Goal: Communication & Community: Answer question/provide support

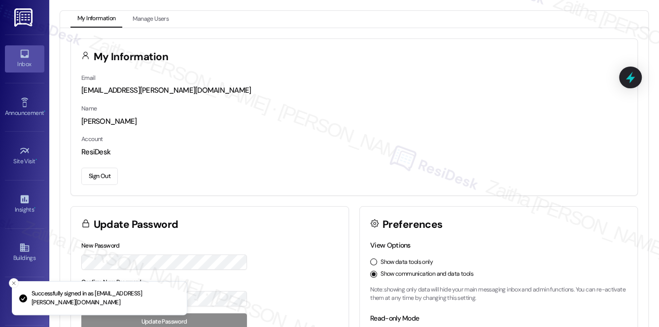
click at [13, 61] on div "Inbox" at bounding box center [24, 64] width 49 height 10
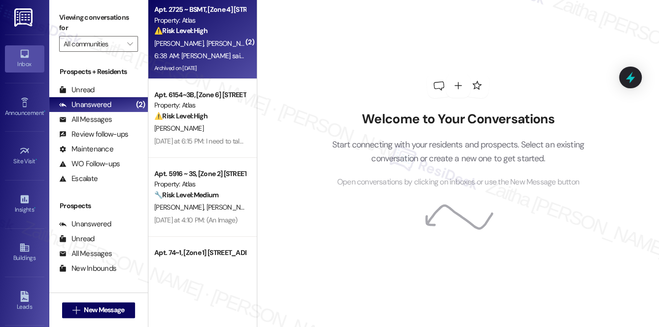
click at [220, 33] on div "⚠️ Risk Level: High The resident reports a lack of refrigerator for 9 days and …" at bounding box center [199, 31] width 91 height 10
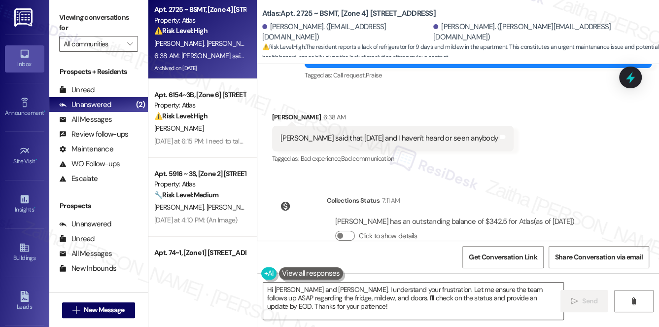
scroll to position [3276, 0]
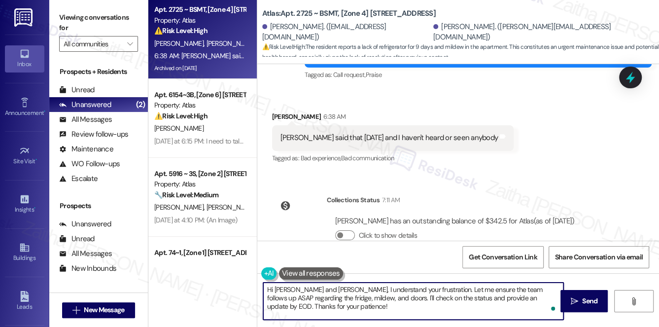
drag, startPoint x: 312, startPoint y: 288, endPoint x: 275, endPoint y: 285, distance: 37.1
click at [275, 285] on textarea "Hi [PERSON_NAME] and [PERSON_NAME], I understand your frustration. Let me ensur…" at bounding box center [413, 300] width 301 height 37
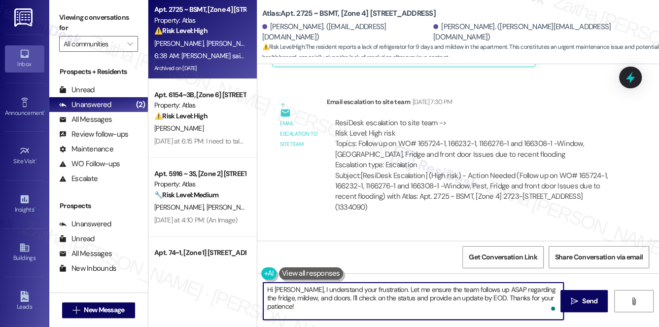
scroll to position [2783, 0]
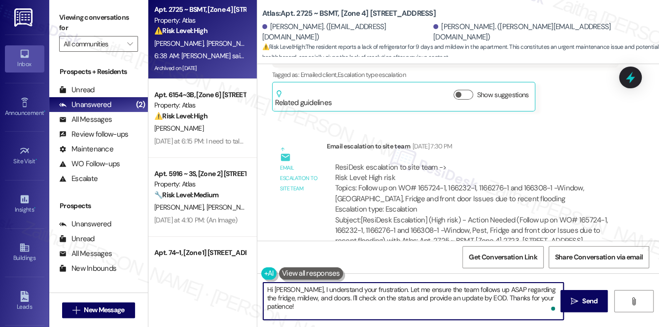
type textarea "Hi [PERSON_NAME], I understand your frustration. Let me ensure the team follows…"
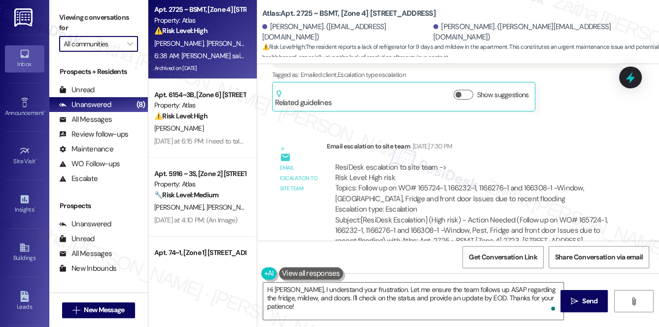
click at [95, 46] on input "All communities" at bounding box center [93, 44] width 59 height 16
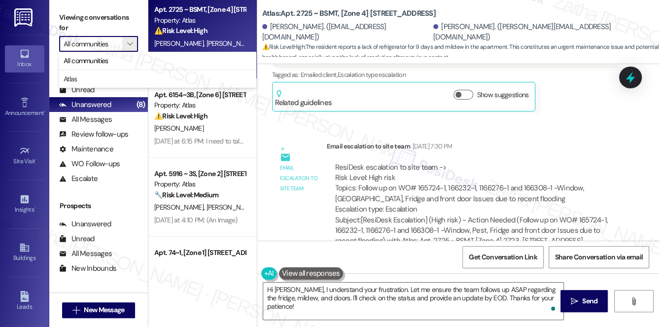
click at [96, 42] on input "All communities" at bounding box center [93, 44] width 59 height 16
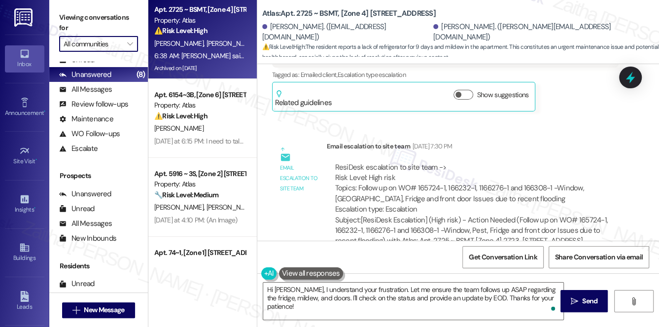
scroll to position [117, 0]
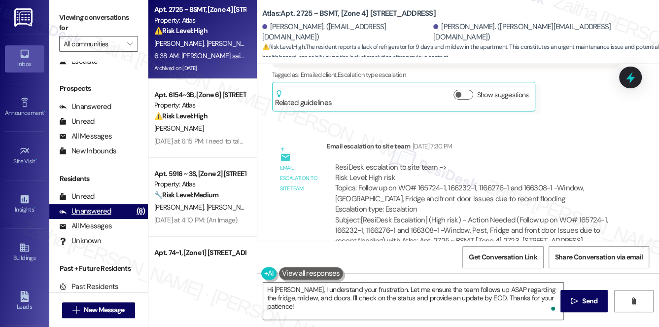
click at [100, 211] on div "Unanswered" at bounding box center [85, 211] width 52 height 10
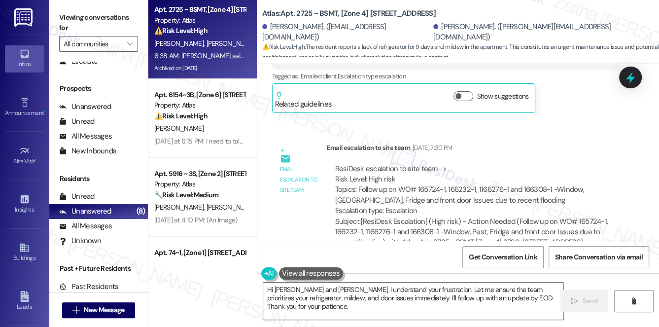
scroll to position [2826, 0]
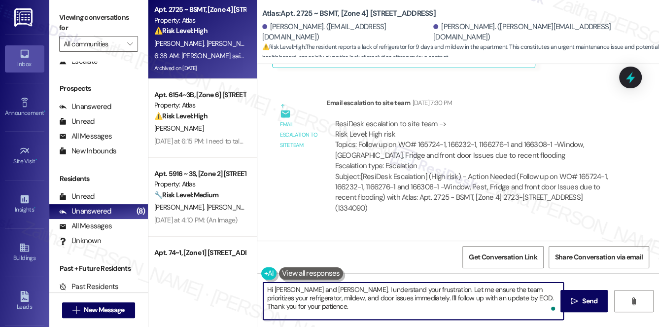
drag, startPoint x: 274, startPoint y: 289, endPoint x: 310, endPoint y: 288, distance: 35.5
click at [310, 288] on textarea "Hi Diamond and Monica, I understand your frustration. Let me ensure the team pr…" at bounding box center [413, 300] width 301 height 37
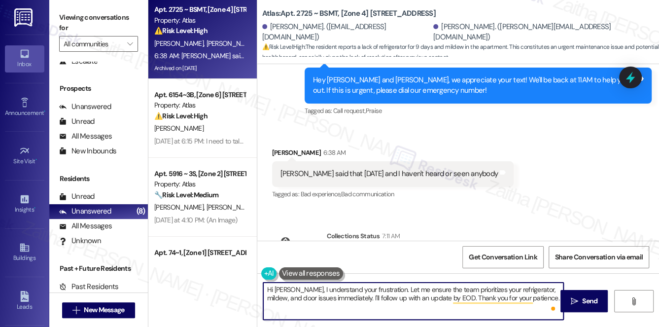
scroll to position [3276, 0]
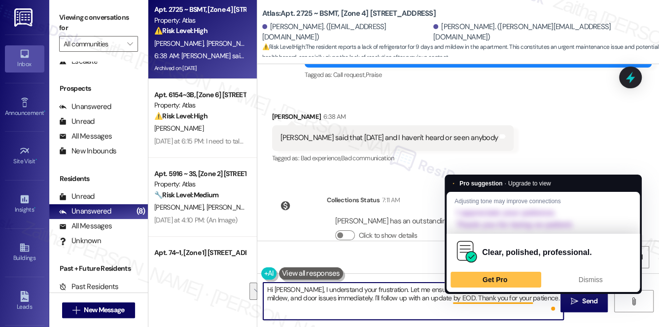
drag, startPoint x: 381, startPoint y: 289, endPoint x: 538, endPoint y: 300, distance: 157.1
click at [538, 300] on textarea "Hi Monica, I understand your frustration. Let me ensure the team prioritizes yo…" at bounding box center [413, 300] width 301 height 37
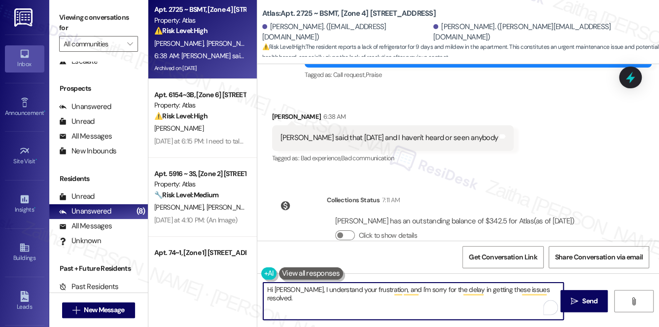
type textarea "Hi Monica, I understand your frustration, and I'm sorry for the delay in gettin…"
drag, startPoint x: 546, startPoint y: 290, endPoint x: 267, endPoint y: 288, distance: 279.9
click at [267, 288] on textarea "Hi Monica, I understand your frustration, and I'm sorry for the delay in gettin…" at bounding box center [413, 300] width 301 height 37
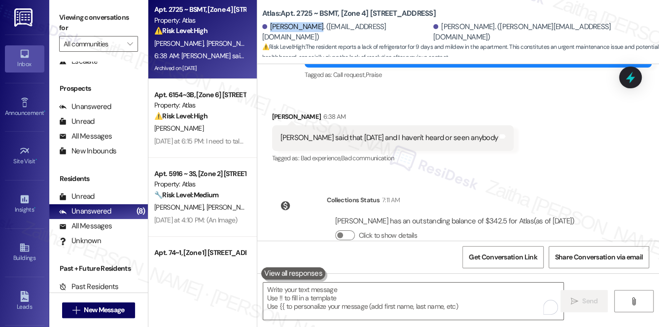
drag, startPoint x: 270, startPoint y: 31, endPoint x: 317, endPoint y: 26, distance: 48.1
click at [317, 26] on div "Diamond Moss. (diamondmoss98@gmail.com) Monica Draper. (monica.draper41@gmail.c…" at bounding box center [460, 32] width 397 height 20
copy div "Diamond Moss."
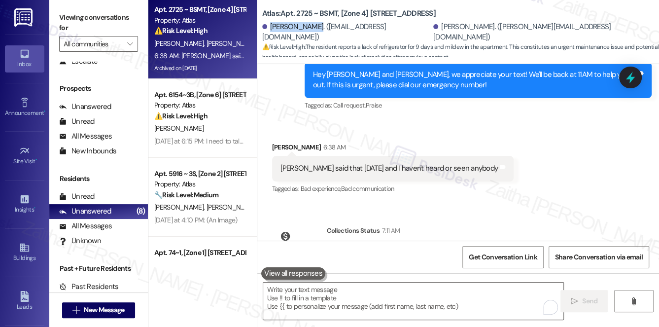
scroll to position [3231, 0]
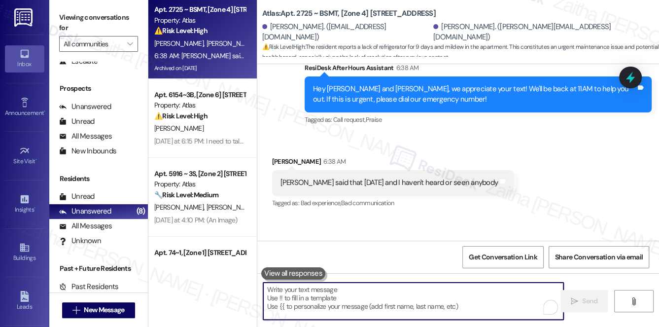
click at [297, 303] on textarea "To enrich screen reader interactions, please activate Accessibility in Grammarl…" at bounding box center [413, 300] width 301 height 37
paste textarea "Hi Monica,"
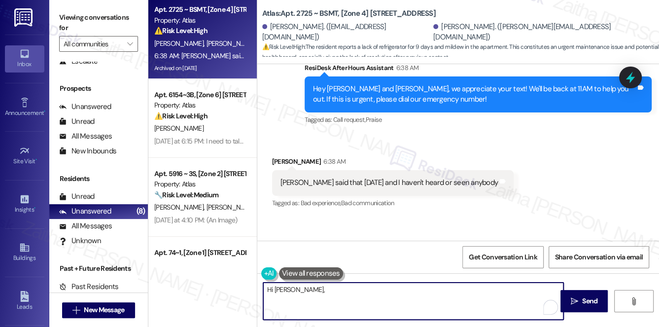
paste textarea "I completely understand your frustration, and I’m sorry for the delay in gettin…"
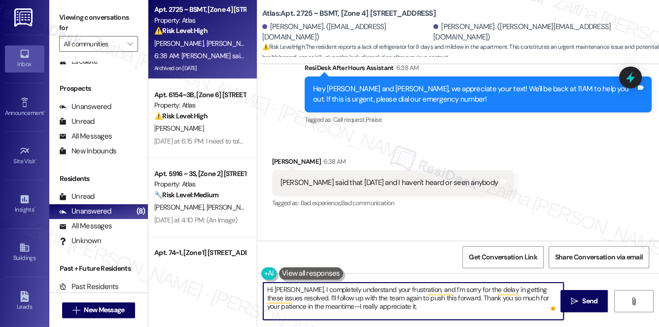
click at [311, 308] on textarea "Hi Monica, I completely understand your frustration, and I’m sorry for the dela…" at bounding box center [413, 300] width 301 height 37
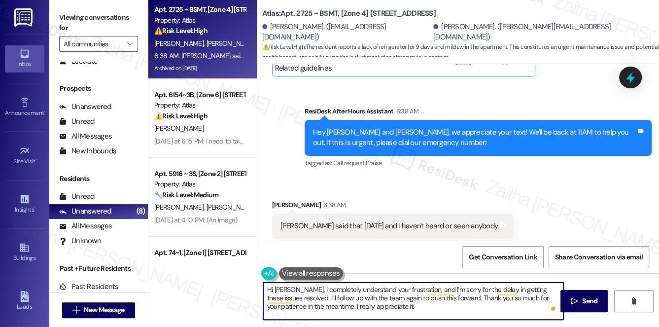
scroll to position [3186, 0]
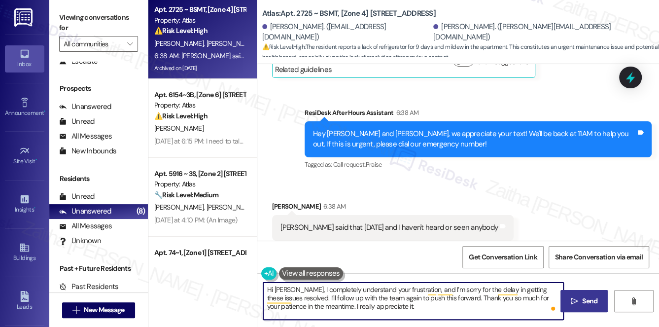
type textarea "Hi Monica, I completely understand your frustration, and I’m sorry for the dela…"
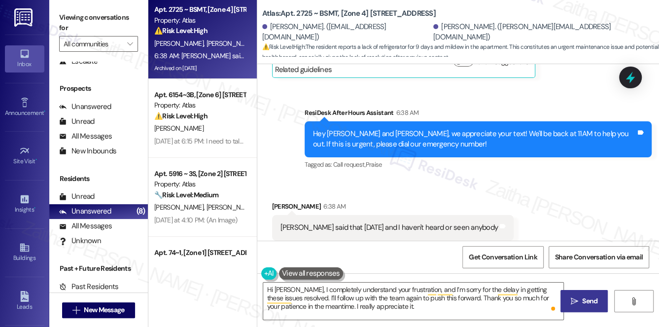
click at [587, 296] on span "Send" at bounding box center [589, 301] width 15 height 10
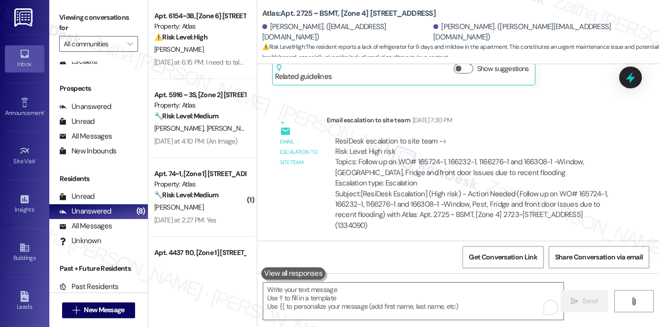
scroll to position [2782, 0]
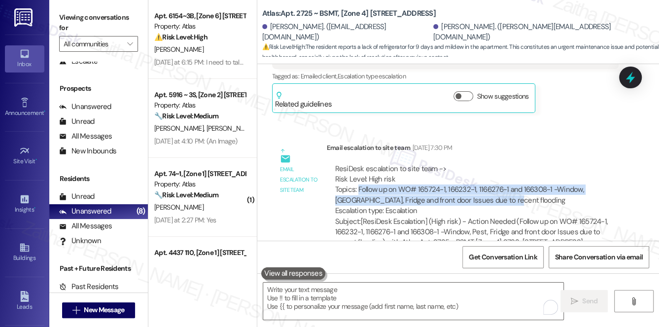
drag, startPoint x: 356, startPoint y: 176, endPoint x: 574, endPoint y: 187, distance: 218.1
click at [574, 187] on div "ResiDesk escalation to site team -> Risk Level: High risk Topics: Follow up on …" at bounding box center [472, 190] width 275 height 53
copy div "Follow up on WO# 165724-1, 166232-1, 1166276-1 and 166308-1 -Window, Pest, Frid…"
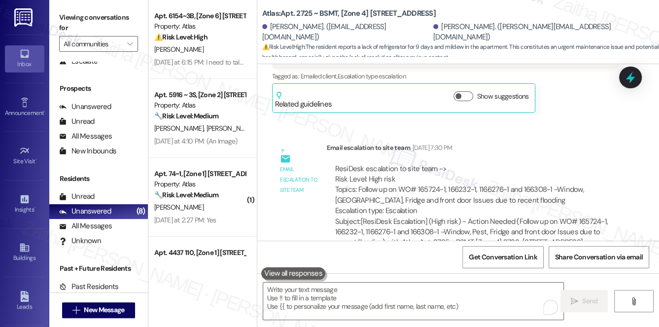
click at [604, 142] on div "Email escalation to site team Aug 22, 2025 at 7:30 PM" at bounding box center [473, 149] width 292 height 14
click at [629, 80] on icon at bounding box center [630, 77] width 12 height 15
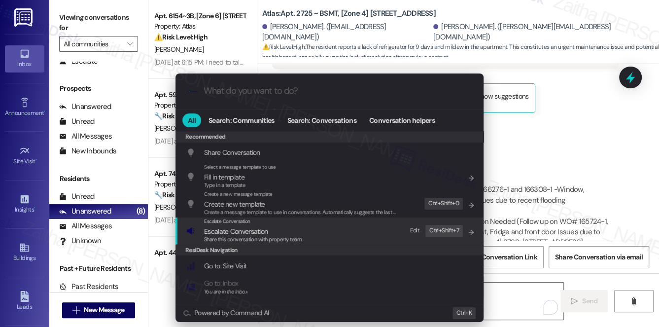
click at [248, 227] on span "Escalate Conversation" at bounding box center [236, 231] width 64 height 9
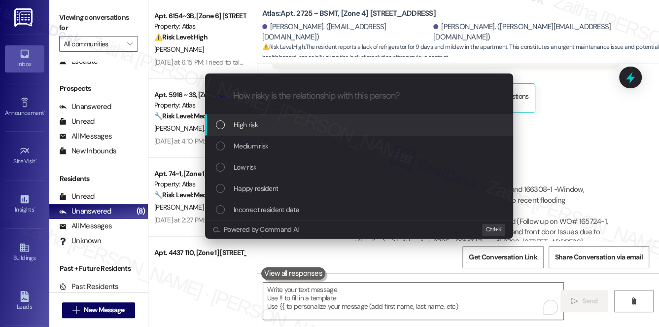
click at [264, 124] on div "High risk" at bounding box center [360, 124] width 288 height 11
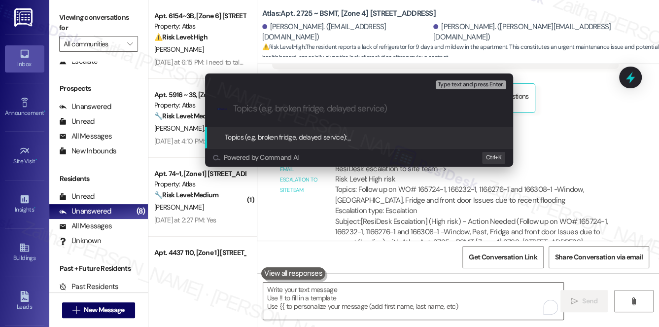
paste input "Follow up on WO# 165724-1, 166232-1, 1166276-1 and 166308-1 -Window, Pest, Frid…"
type input "Follow up on WO# 165724-1, 166232-1, 1166276-1 and 166308-1 -Window, Pest, Frid…"
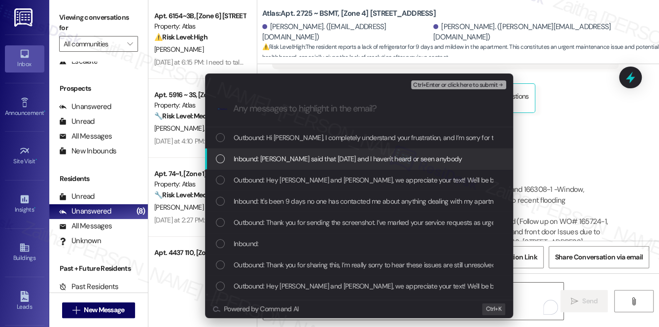
click at [316, 152] on div "Inbound: Yall said that 2 days ago and I haven't heard or seen anybody" at bounding box center [359, 158] width 308 height 21
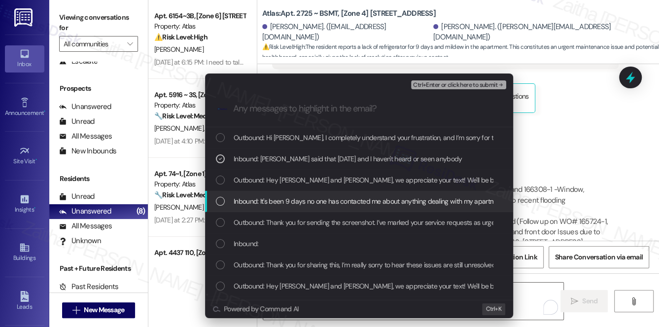
click at [328, 203] on span "Inbound: It's been 9 days no one has contacted me about anything dealing with m…" at bounding box center [507, 201] width 547 height 11
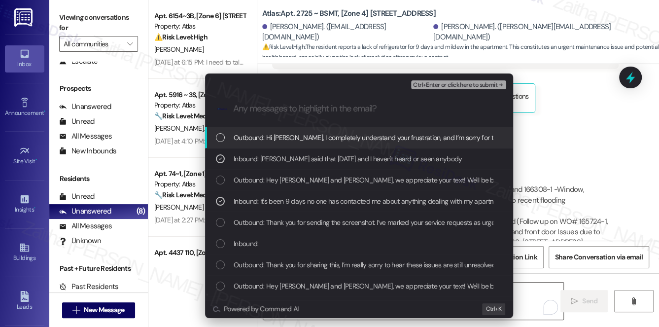
click at [430, 83] on span "Ctrl+Enter or click here to submit" at bounding box center [455, 85] width 84 height 7
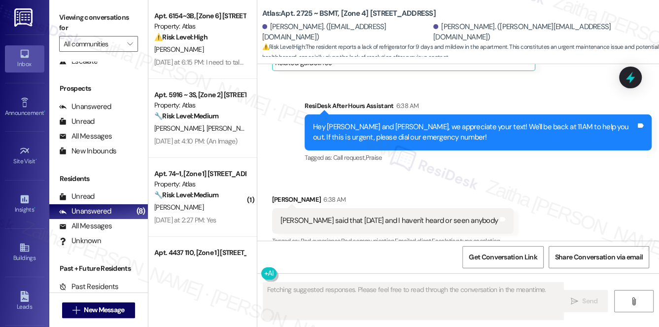
scroll to position [3185, 0]
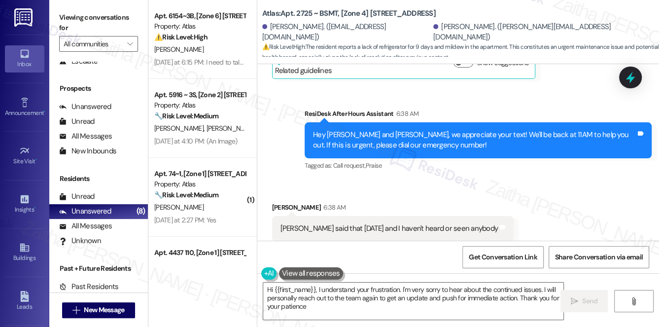
type textarea "Hi {{first_name}}, I understand your frustration. I'm very sorry to hear about …"
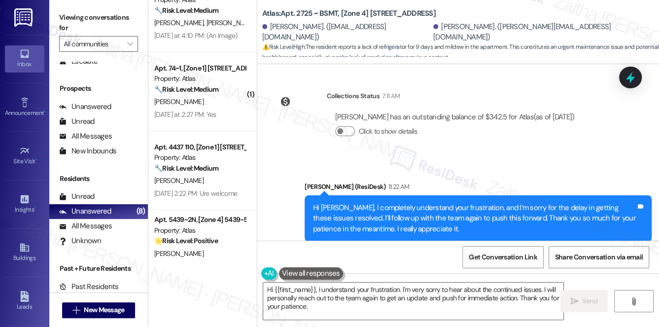
scroll to position [105, 0]
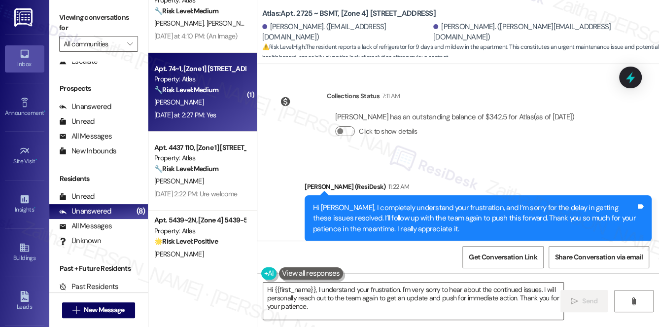
click at [212, 102] on div "Z. Hunter" at bounding box center [199, 102] width 93 height 12
type textarea "Fetching suggested responses. Please feel free to read through the conversation…"
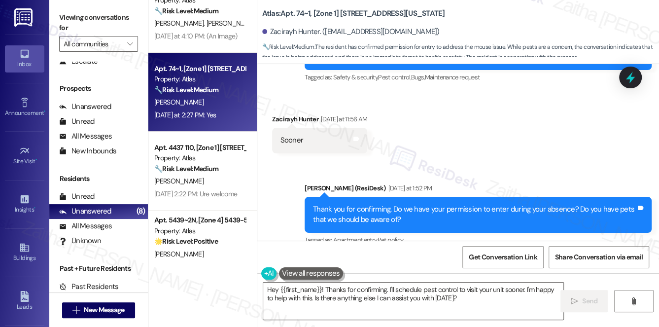
scroll to position [3240, 0]
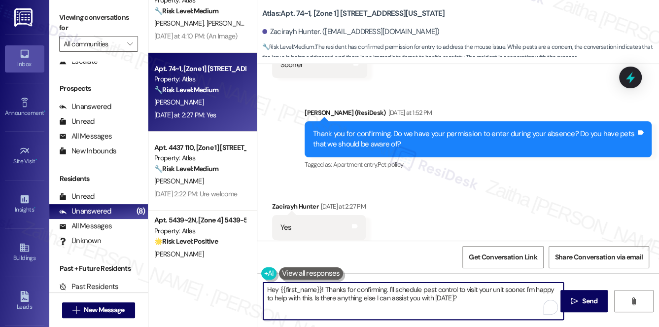
drag, startPoint x: 324, startPoint y: 289, endPoint x: 267, endPoint y: 287, distance: 57.2
click at [267, 287] on textarea "Hey {{first_name}}! Thanks for confirming. I'll schedule pest control to visit …" at bounding box center [413, 300] width 301 height 37
click at [289, 201] on div "Zacirayh Hunter Yesterday at 2:27 PM" at bounding box center [319, 208] width 94 height 14
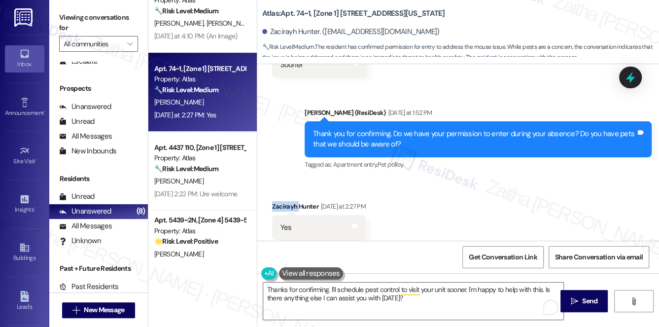
click at [289, 201] on div "Zacirayh Hunter Yesterday at 2:27 PM" at bounding box center [319, 208] width 94 height 14
copy div "Zacirayh"
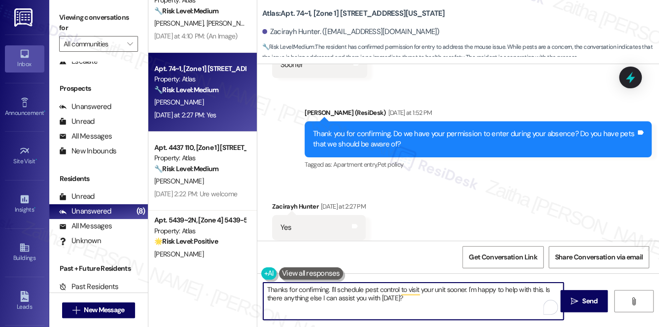
click at [326, 289] on textarea "Thanks for confirming. I'll schedule pest control to visit your unit sooner. I'…" at bounding box center [413, 300] width 301 height 37
paste textarea "Zacirayh"
drag, startPoint x: 497, startPoint y: 287, endPoint x: 502, endPoint y: 304, distance: 17.5
click at [502, 304] on textarea "Thanks for confirming, Zacirayh! I'll schedule pest control to visit your unit …" at bounding box center [413, 300] width 301 height 37
type textarea "Thanks for confirming, Zacirayh! I'll schedule pest control to visit your unit …"
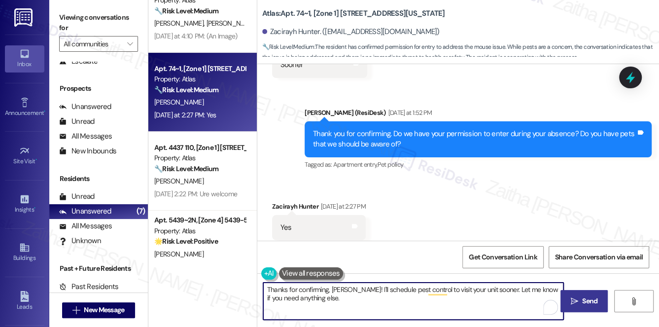
click at [587, 300] on span "Send" at bounding box center [589, 301] width 15 height 10
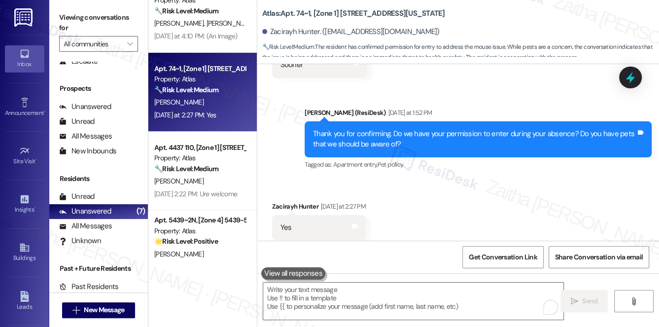
scroll to position [3240, 0]
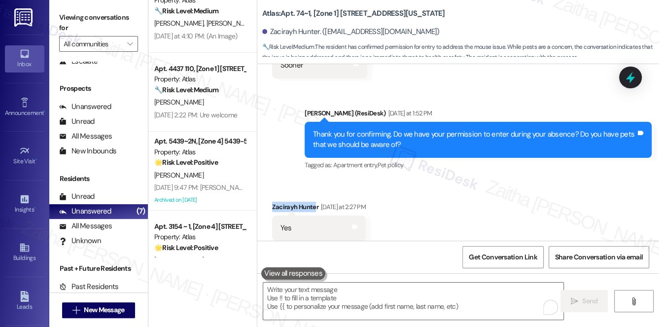
drag, startPoint x: 272, startPoint y: 185, endPoint x: 315, endPoint y: 184, distance: 43.4
click at [315, 202] on div "Zacirayh Hunter Yesterday at 2:27 PM" at bounding box center [319, 209] width 94 height 14
copy div "Zacirayh Hunte"
click at [477, 189] on div "Received via SMS Zacirayh Hunter Yesterday at 2:27 PM Yes Tags and notes Tagged…" at bounding box center [458, 220] width 402 height 83
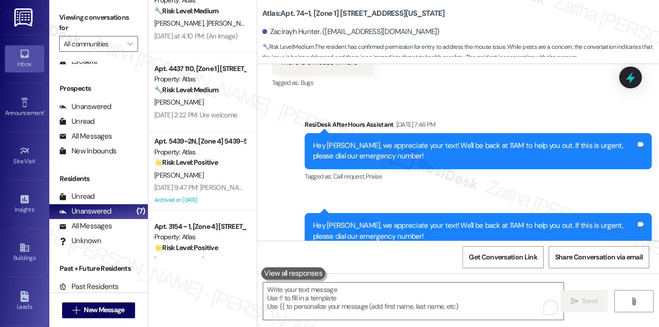
scroll to position [2826, 0]
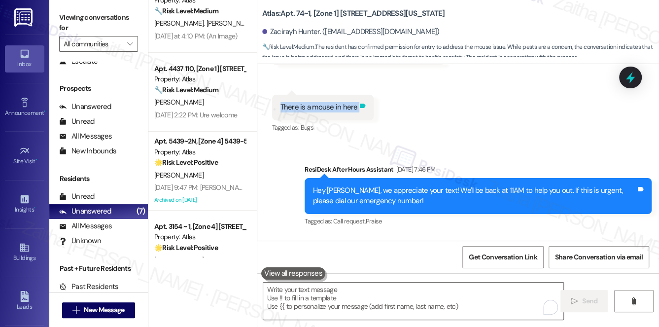
drag, startPoint x: 277, startPoint y: 86, endPoint x: 356, endPoint y: 88, distance: 78.9
click at [356, 95] on div "There is a mouse in here Tags and notes" at bounding box center [323, 107] width 102 height 25
copy div "There is a mouse in here Tags and notes"
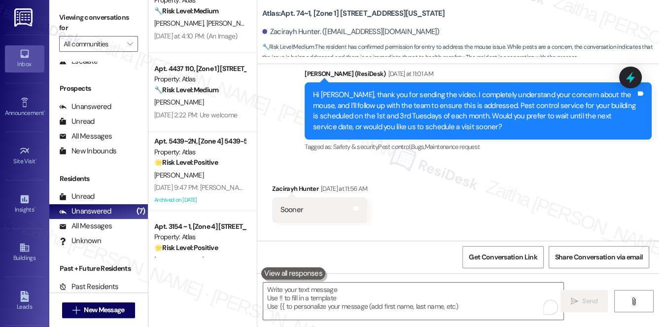
scroll to position [3319, 0]
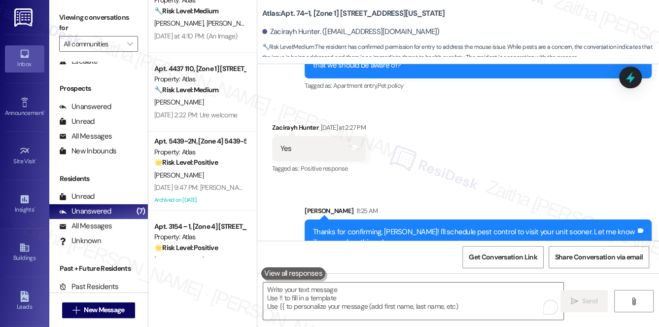
drag, startPoint x: 636, startPoint y: 73, endPoint x: 602, endPoint y: 90, distance: 38.6
click at [636, 73] on icon at bounding box center [630, 77] width 13 height 13
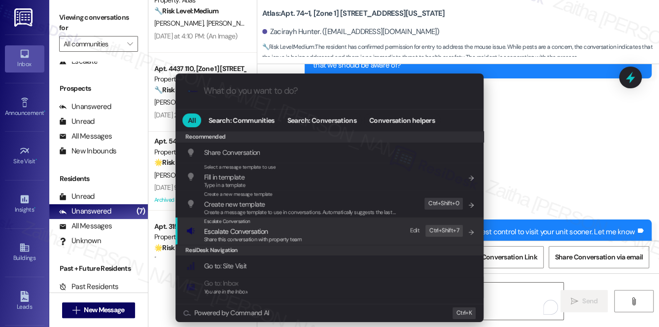
click at [248, 231] on span "Escalate Conversation" at bounding box center [236, 231] width 64 height 9
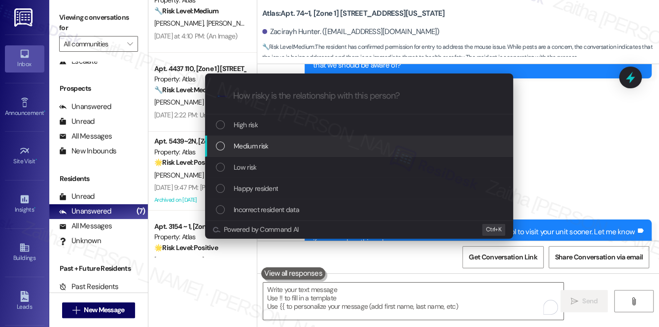
click at [238, 143] on span "Medium risk" at bounding box center [251, 145] width 34 height 11
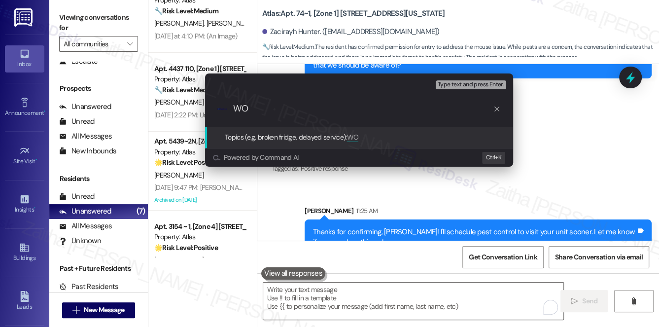
paste input "#167081"
type input "WO #167081 Filed by ResiDesk - Pest Control"
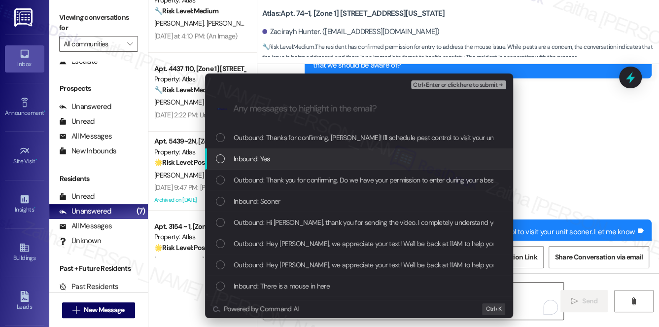
click at [292, 163] on div "Inbound: Yes" at bounding box center [360, 158] width 288 height 11
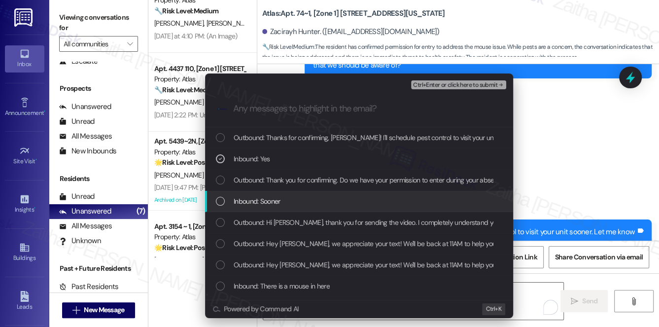
click at [311, 199] on div "Inbound: Sooner" at bounding box center [360, 201] width 288 height 11
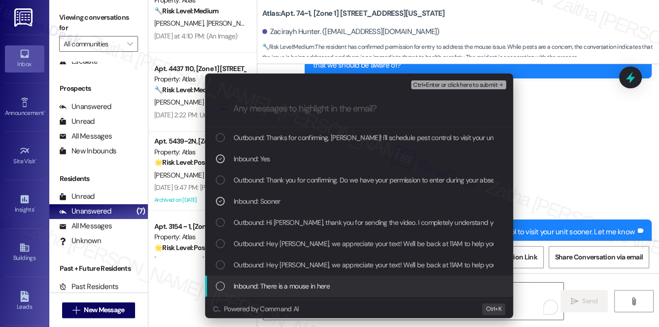
click at [327, 285] on div "Inbound: There is a mouse in here" at bounding box center [360, 285] width 288 height 11
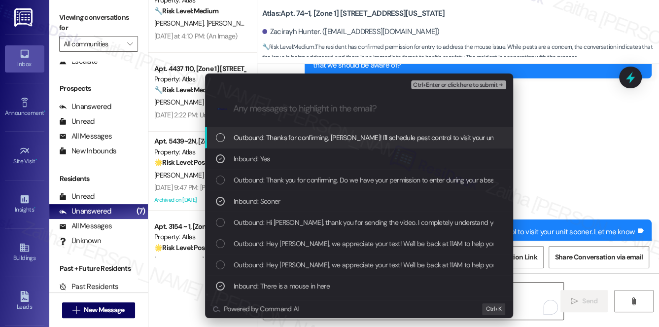
click at [431, 86] on span "Ctrl+Enter or click here to submit" at bounding box center [455, 85] width 84 height 7
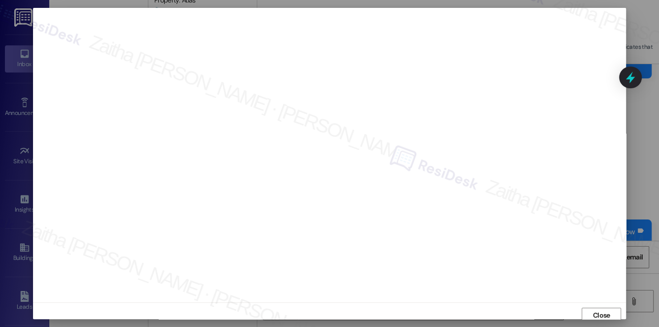
scroll to position [4, 0]
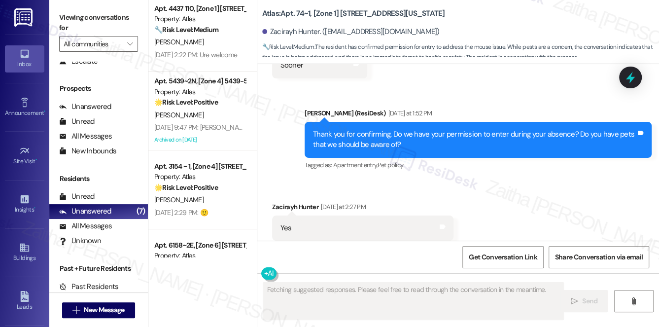
scroll to position [216, 0]
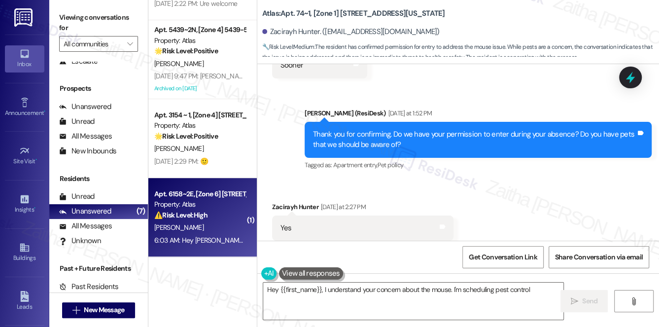
type textarea "Hey {{first_name}}, I understand your concern about the mouse. I'm scheduling p…"
click at [210, 226] on div "[PERSON_NAME]" at bounding box center [199, 227] width 93 height 12
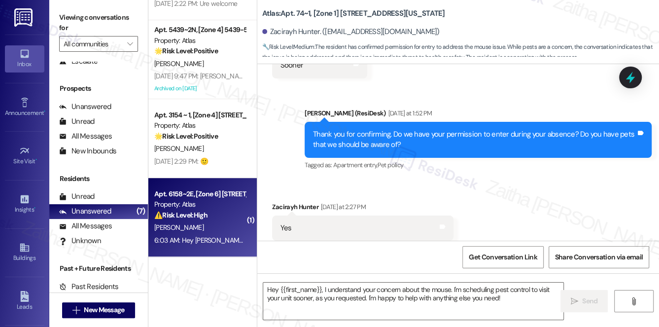
type textarea "Fetching suggested responses. Please feel free to read through the conversation…"
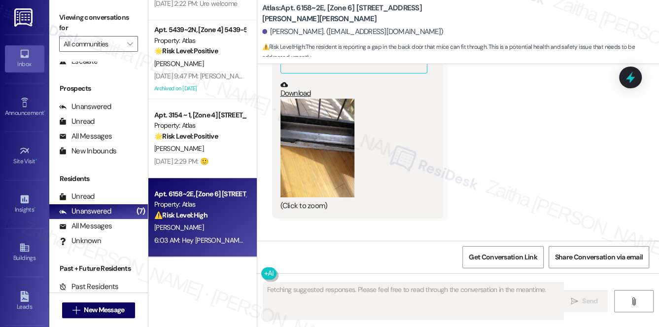
scroll to position [1142, 0]
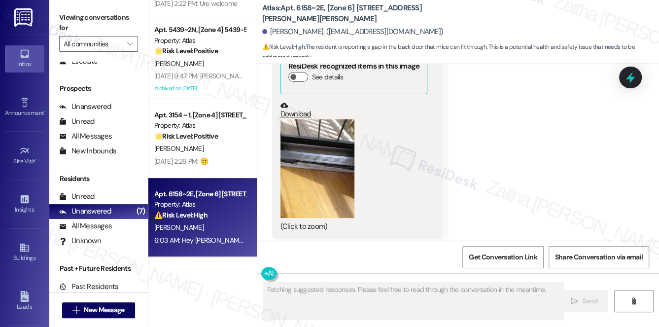
click at [285, 119] on button "Zoom image" at bounding box center [317, 168] width 74 height 99
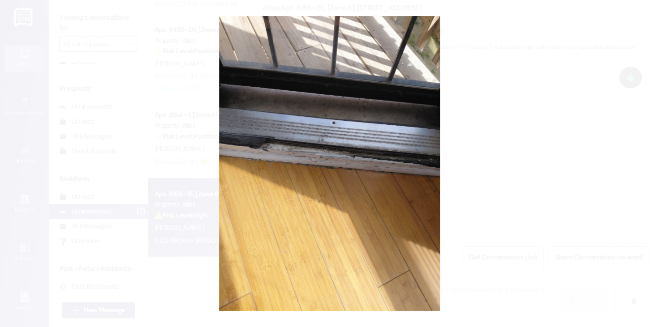
click at [552, 173] on button "Unzoom image" at bounding box center [329, 163] width 659 height 327
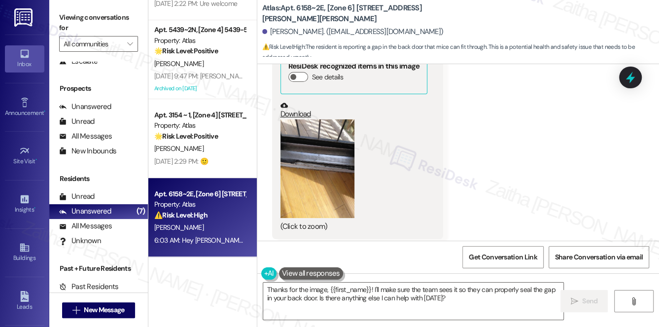
click at [308, 168] on button "Zoom image" at bounding box center [317, 168] width 74 height 99
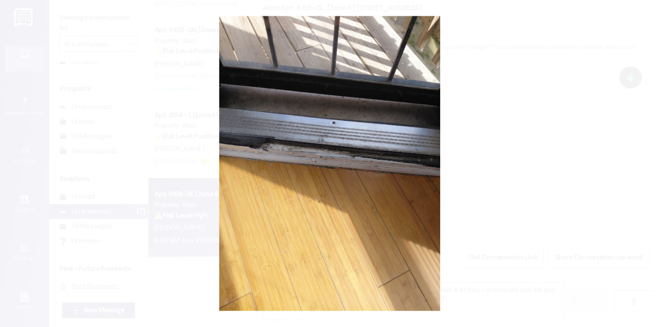
click at [505, 151] on button "Unzoom image" at bounding box center [329, 163] width 659 height 327
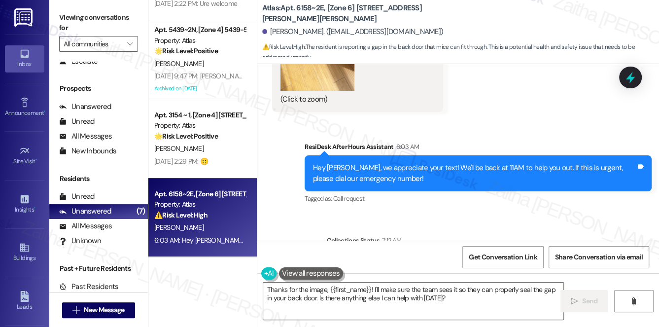
scroll to position [1322, 0]
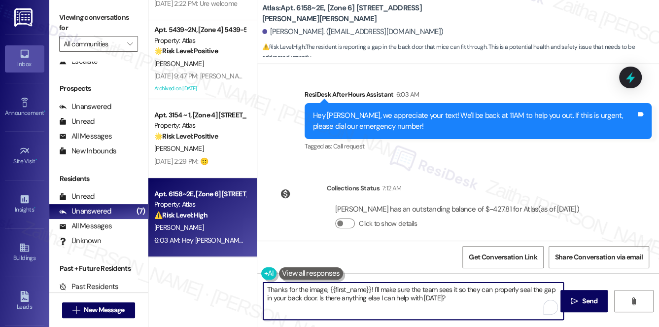
drag, startPoint x: 313, startPoint y: 300, endPoint x: 458, endPoint y: 308, distance: 145.1
click at [457, 308] on textarea "Thanks for the image, {{first_name}}! I'll make sure the team sees it so they c…" at bounding box center [413, 300] width 301 height 37
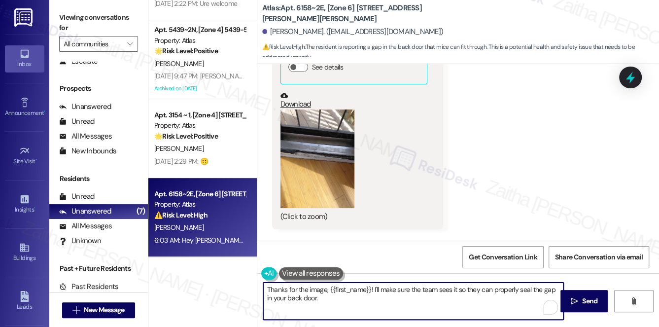
scroll to position [1097, 0]
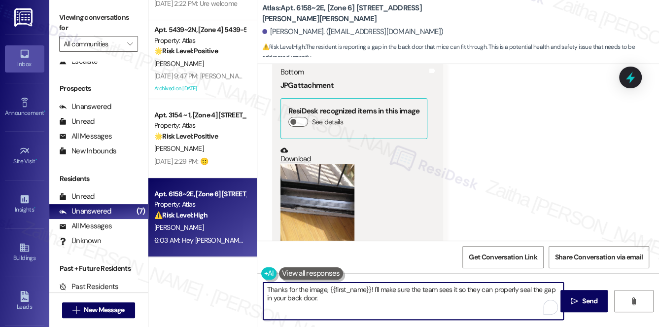
click at [302, 204] on button "Zoom image" at bounding box center [317, 213] width 74 height 99
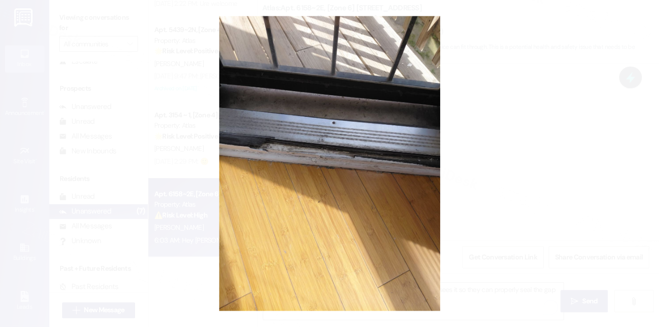
click at [505, 191] on button "Unzoom image" at bounding box center [329, 163] width 659 height 327
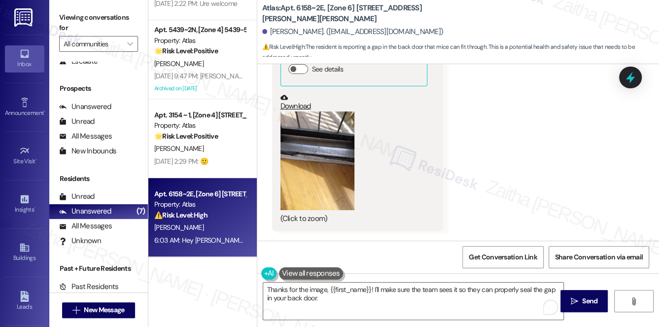
scroll to position [1187, 0]
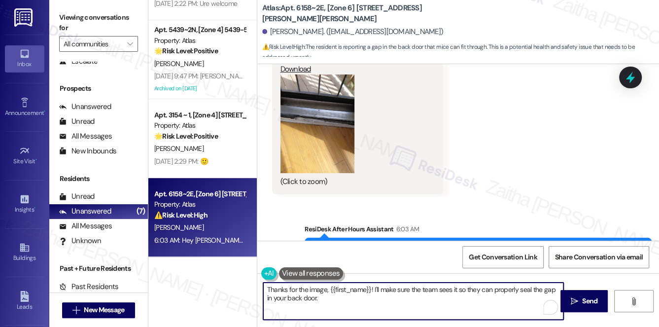
click at [335, 300] on textarea "Thanks for the image, {{first_name}}! I'll make sure the team sees it so they c…" at bounding box center [413, 300] width 301 height 37
paste textarea "Do we have your permission to enter your home while you're away? Do you have pe…"
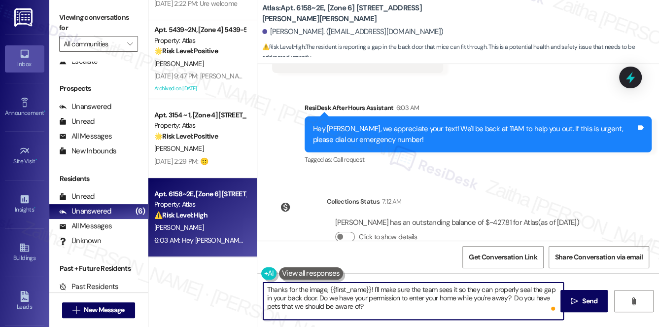
scroll to position [1322, 0]
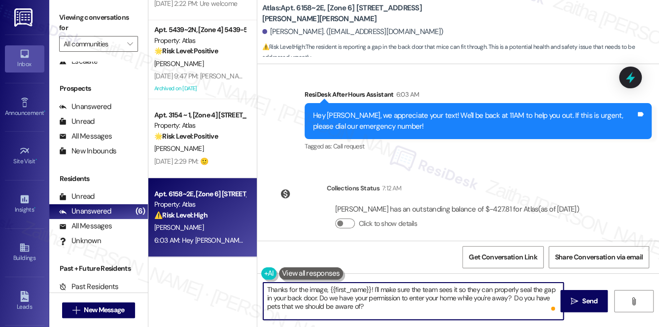
click at [312, 299] on textarea "Thanks for the image, {{first_name}}! I'll make sure the team sees it so they c…" at bounding box center [413, 300] width 301 height 37
click at [343, 296] on textarea "Thanks for the image, {{first_name}}! I'll make sure the team sees it so they c…" at bounding box center [413, 300] width 301 height 37
click at [380, 297] on textarea "Thanks for the image, {{first_name}}! I'll make sure the team sees it so they c…" at bounding box center [413, 300] width 301 height 37
type textarea "Thanks for the image, {{first_name}}! I'll make sure the team sees it so they c…"
drag, startPoint x: 580, startPoint y: 299, endPoint x: 575, endPoint y: 299, distance: 5.4
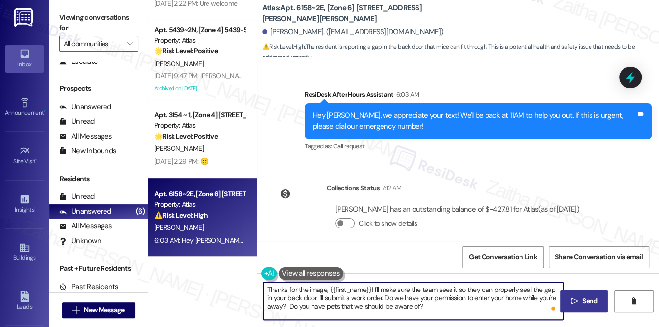
click at [580, 299] on span "Send" at bounding box center [589, 301] width 19 height 10
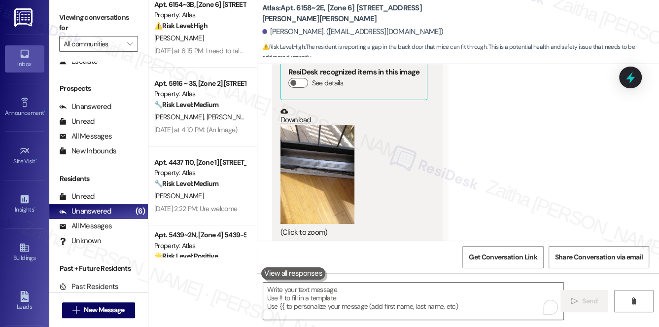
scroll to position [0, 0]
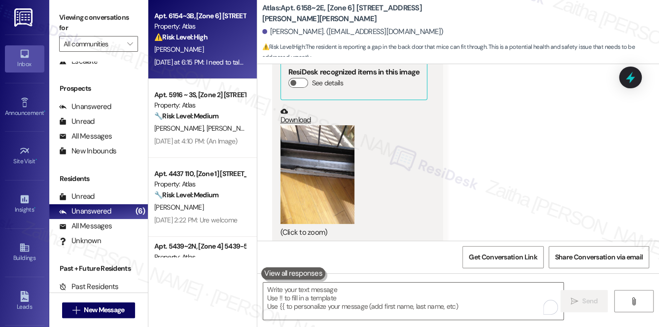
click at [217, 49] on div "S. Mcdonald" at bounding box center [199, 49] width 93 height 12
type textarea "Fetching suggested responses. Please feel free to read through the conversation…"
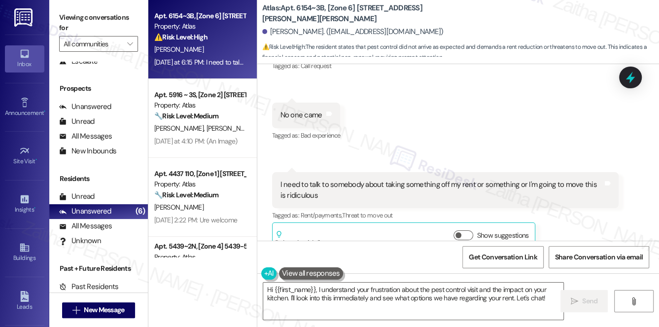
scroll to position [1827, 0]
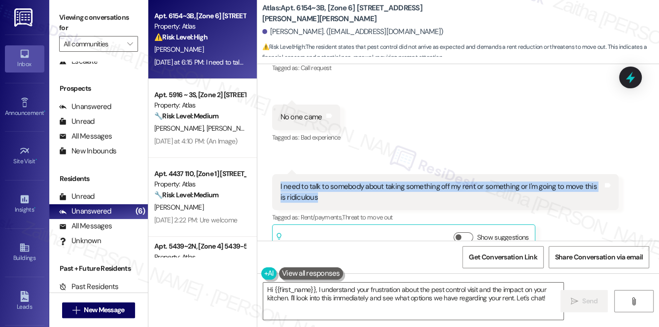
drag, startPoint x: 274, startPoint y: 165, endPoint x: 317, endPoint y: 175, distance: 43.6
click at [317, 175] on div "I need to talk to somebody about taking something off my rent or something or I…" at bounding box center [445, 192] width 347 height 36
copy div "I need to talk to somebody about taking something off my rent or something or I…"
click at [449, 113] on div "Received via SMS Shanetria Mcdonald Yesterday at 2:31 PM Please and thanks Tags…" at bounding box center [458, 95] width 402 height 333
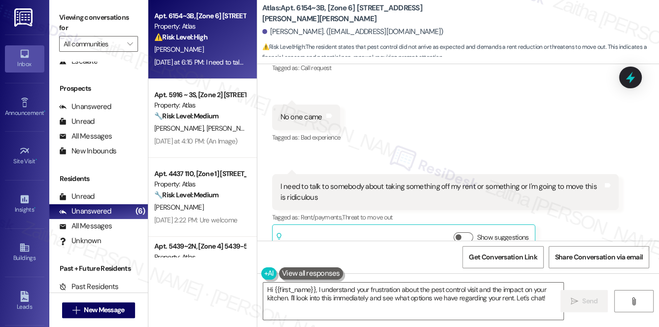
click at [433, 99] on div "Received via SMS Shanetria Mcdonald Yesterday at 2:31 PM Please and thanks Tags…" at bounding box center [458, 95] width 402 height 333
click at [465, 232] on button "Show suggestions" at bounding box center [463, 237] width 20 height 10
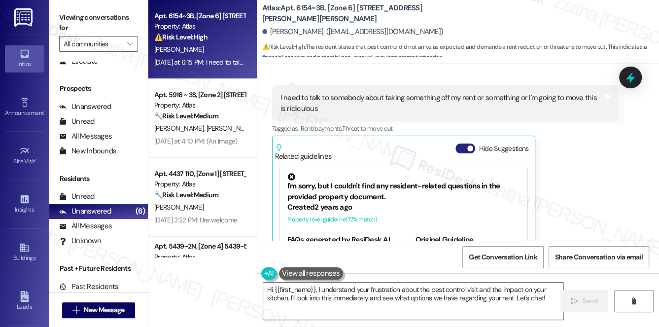
scroll to position [1916, 0]
click at [460, 142] on button "Hide Suggestions" at bounding box center [465, 147] width 20 height 10
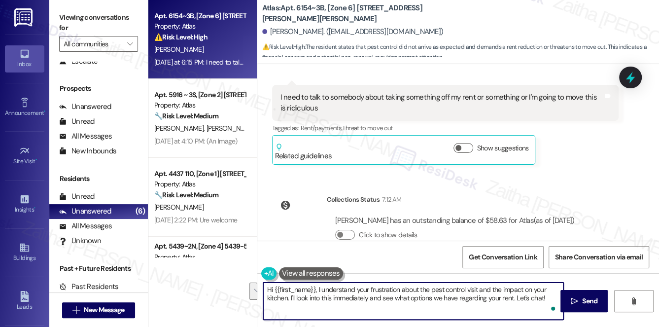
drag, startPoint x: 477, startPoint y: 291, endPoint x: 544, endPoint y: 297, distance: 67.3
click at [544, 297] on textarea "Hi {{first_name}}, I understand your frustration about the pest control visit a…" at bounding box center [413, 300] width 301 height 37
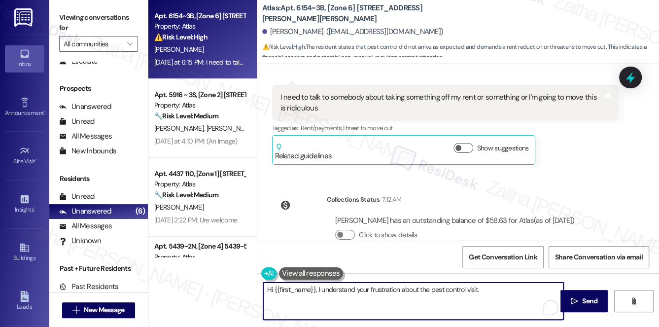
paste textarea "I’d like to better understand your concerns so I can share them with the team f…"
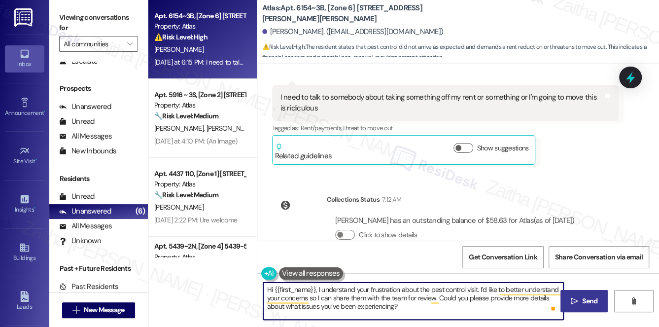
type textarea "Hi {{first_name}}, I understand your frustration about the pest control visit. …"
click at [582, 300] on span "Send" at bounding box center [589, 301] width 15 height 10
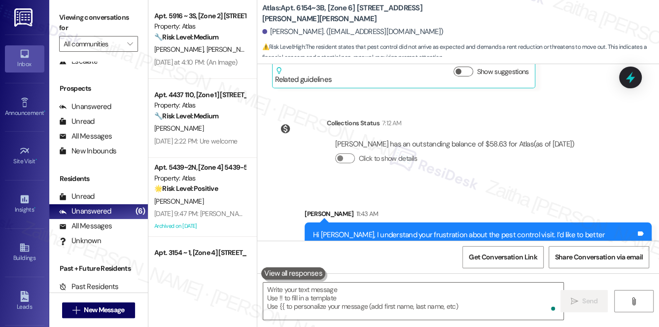
scroll to position [2006, 0]
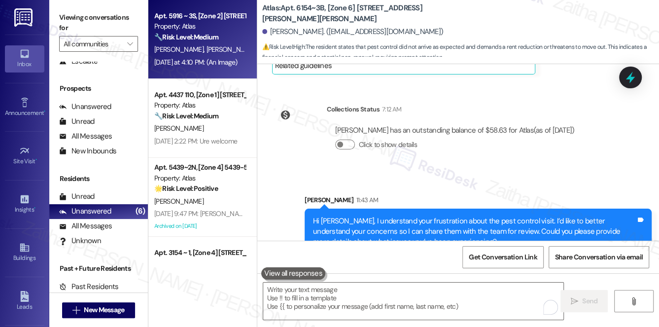
click at [223, 51] on div "N. Martin G. Martin" at bounding box center [199, 49] width 93 height 12
type textarea "Fetching suggested responses. Please feel free to read through the conversation…"
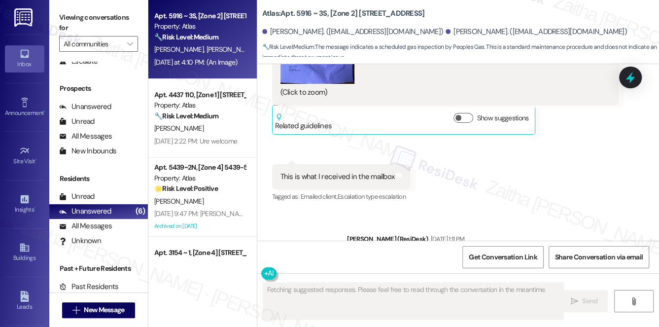
scroll to position [4106, 0]
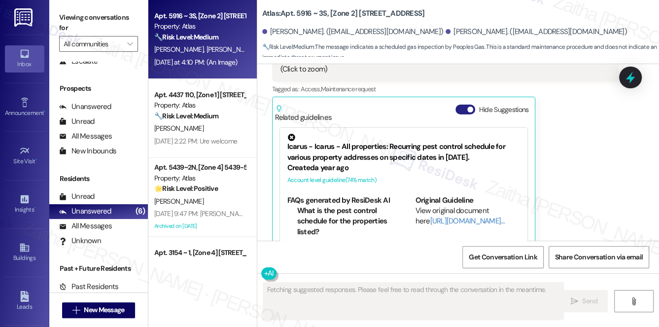
click at [457, 104] on button "Hide Suggestions" at bounding box center [465, 109] width 20 height 10
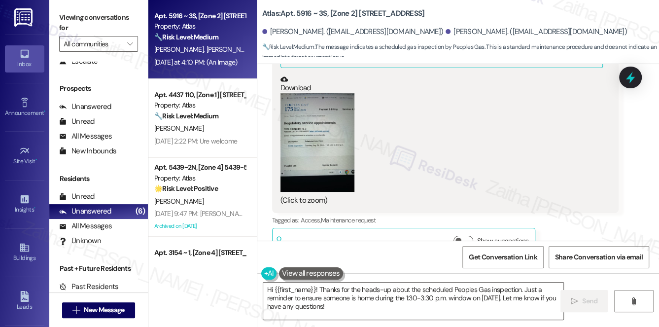
scroll to position [3975, 0]
click at [331, 123] on button "Zoom image" at bounding box center [317, 142] width 74 height 99
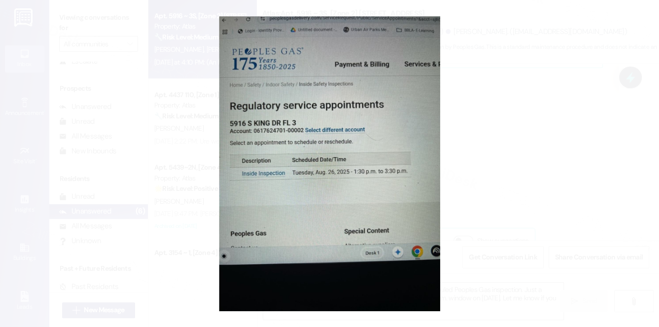
click at [533, 149] on button "Unzoom image" at bounding box center [329, 163] width 659 height 327
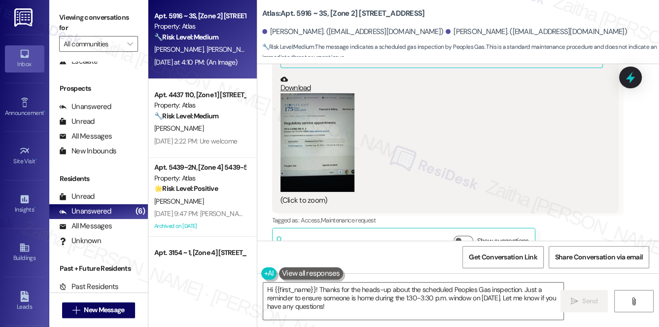
click at [311, 119] on button "Zoom image" at bounding box center [317, 142] width 74 height 99
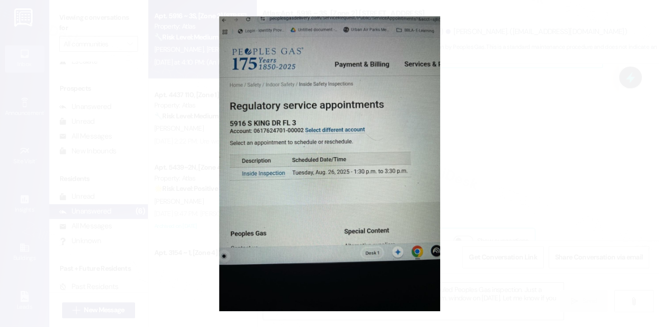
click at [510, 167] on button "Unzoom image" at bounding box center [329, 163] width 659 height 327
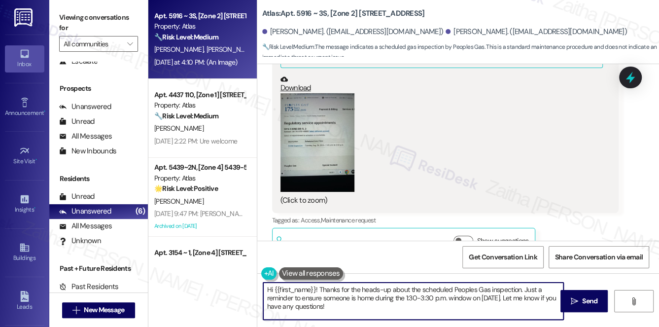
click at [371, 302] on textarea "Hi {{first_name}}! Thanks for the heads-up about the scheduled Peoples Gas insp…" at bounding box center [413, 300] width 301 height 37
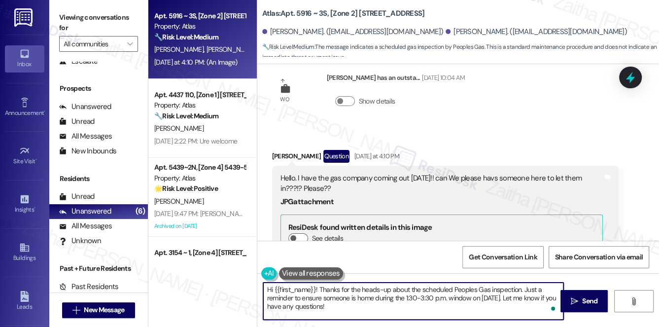
scroll to position [3751, 0]
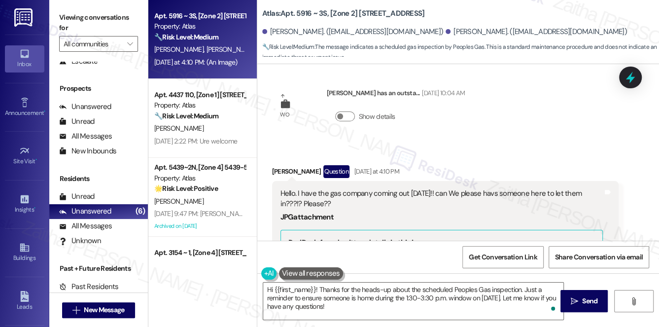
click at [280, 165] on div "Nicole Martin Question Yesterday at 4:10 PM" at bounding box center [445, 173] width 347 height 16
copy div "Nicole"
click at [304, 287] on textarea "Hi {{first_name}}! Thanks for the heads-up about the scheduled Peoples Gas insp…" at bounding box center [413, 300] width 301 height 37
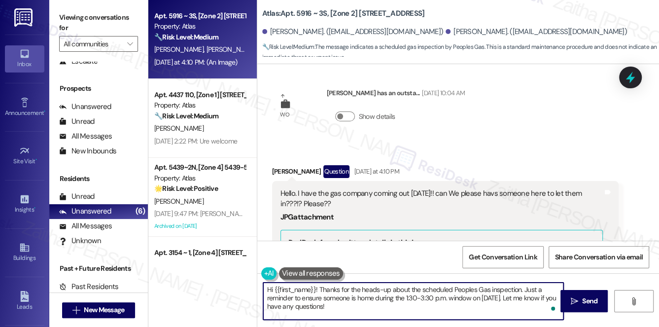
click at [304, 286] on textarea "Hi {{first_name}}! Thanks for the heads-up about the scheduled Peoples Gas insp…" at bounding box center [413, 300] width 301 height 37
paste textarea "Nicole"
click at [324, 304] on textarea "Hi Nicole! Thanks for the heads-up about the scheduled Peoples Gas inspection. …" at bounding box center [413, 300] width 301 height 37
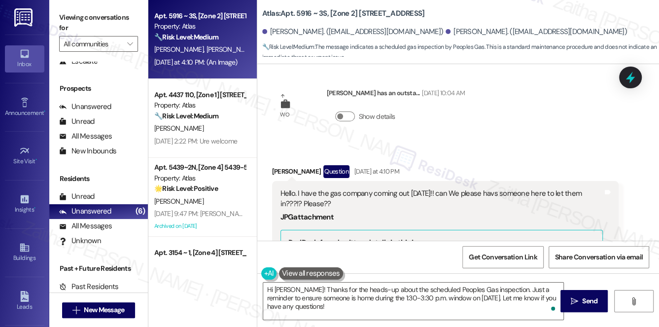
drag, startPoint x: 277, startPoint y: 166, endPoint x: 347, endPoint y: 183, distance: 71.6
click at [347, 183] on div "Hello. I have the gas company coming out tomorrow!! can We please havs someone …" at bounding box center [445, 309] width 347 height 256
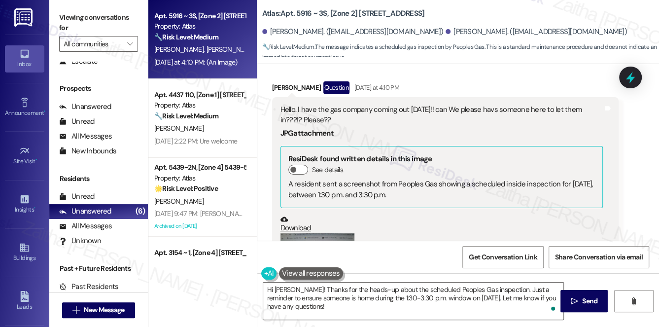
scroll to position [3841, 0]
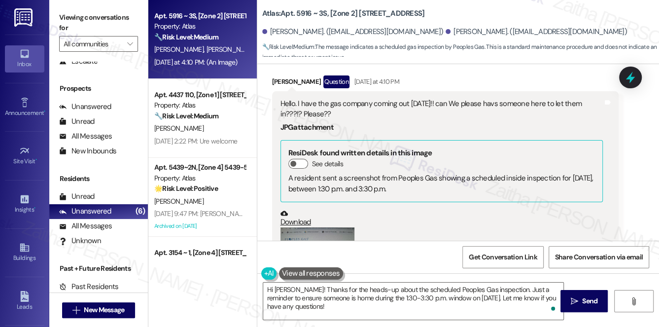
copy div "Hello. I have the gas company coming out tomorrow!! can We please havs someone …"
click at [332, 229] on button "Zoom image" at bounding box center [317, 276] width 74 height 99
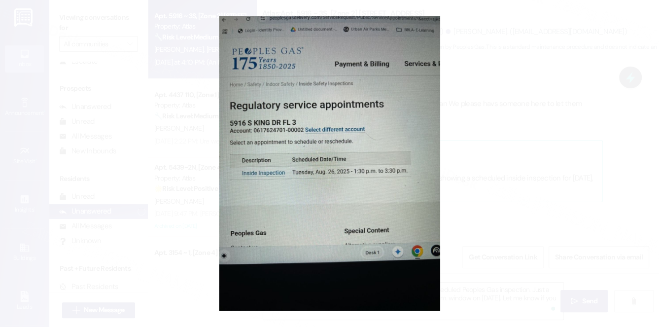
click at [562, 99] on button "Unzoom image" at bounding box center [329, 163] width 659 height 327
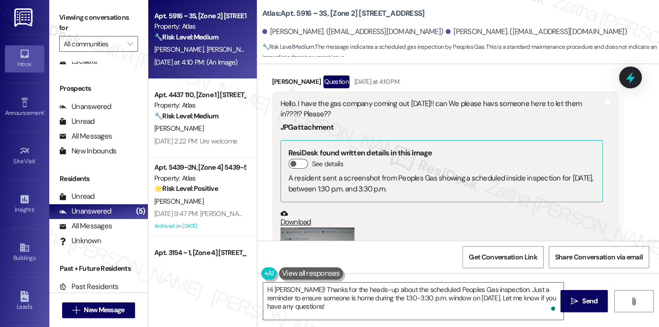
click at [522, 122] on div "JPG attachment" at bounding box center [441, 127] width 323 height 10
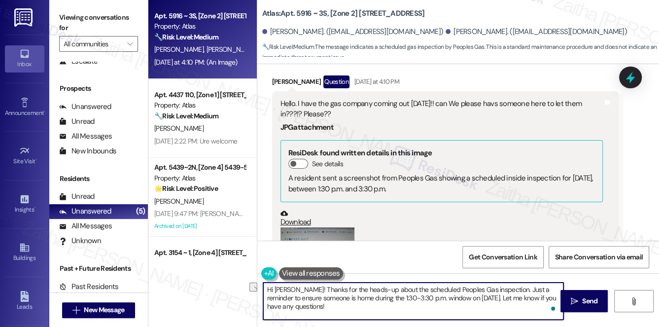
drag, startPoint x: 498, startPoint y: 289, endPoint x: 543, endPoint y: 285, distance: 44.5
click at [543, 285] on textarea "Hi Nicole! Thanks for the heads-up about the scheduled Peoples Gas inspection. …" at bounding box center [413, 300] width 301 height 37
click at [277, 296] on textarea "Hi Nicole! Thanks for the heads-up about the scheduled Peoples Gas inspection. …" at bounding box center [413, 300] width 301 height 37
click at [277, 297] on textarea "Hi Nicole! Thanks for the heads-up about the scheduled Peoples Gas inspection. …" at bounding box center [413, 300] width 301 height 37
drag, startPoint x: 341, startPoint y: 298, endPoint x: 316, endPoint y: 296, distance: 25.2
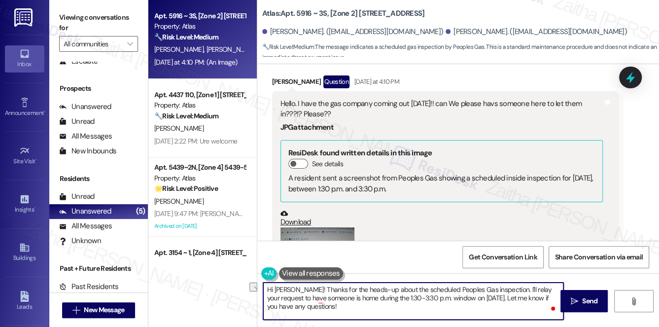
click at [316, 296] on textarea "Hi Nicole! Thanks for the heads-up about the scheduled Peoples Gas inspection. …" at bounding box center [413, 300] width 301 height 37
type textarea "Hi Nicole! Thanks for the heads-up about the scheduled Peoples Gas inspection. …"
drag, startPoint x: 265, startPoint y: 286, endPoint x: 311, endPoint y: 306, distance: 50.7
click at [311, 306] on textarea "Hi Nicole! Thanks for the heads-up about the scheduled Peoples Gas inspection. …" at bounding box center [413, 300] width 301 height 37
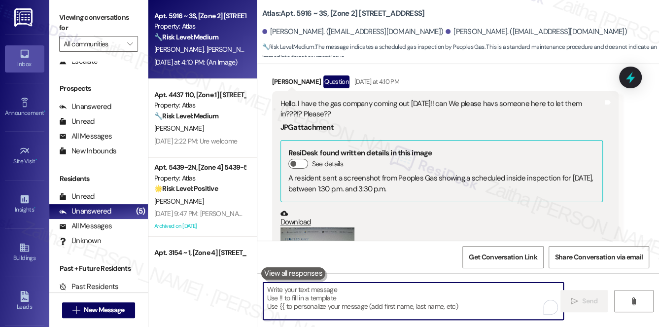
paste textarea "Hi Nicole! Thanks for the heads-up about the scheduled Peoples Gas inspection. …"
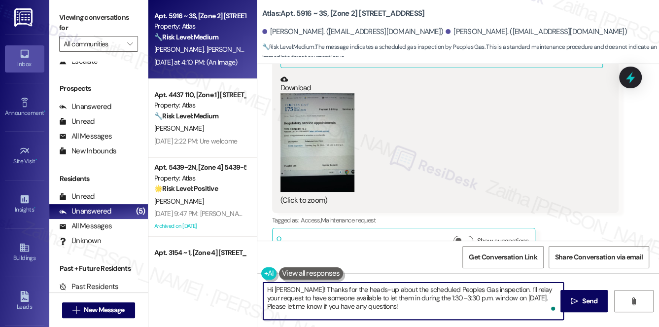
scroll to position [3975, 0]
type textarea "Hi Nicole! Thanks for the heads-up about the scheduled Peoples Gas inspection. …"
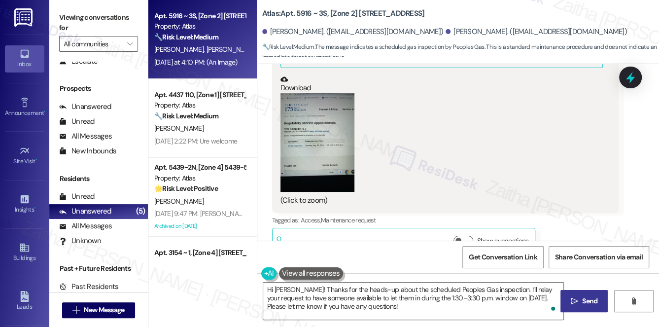
click at [578, 301] on span " Send" at bounding box center [584, 301] width 31 height 10
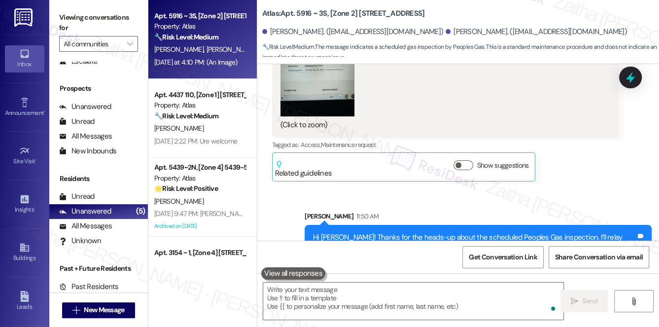
scroll to position [4064, 0]
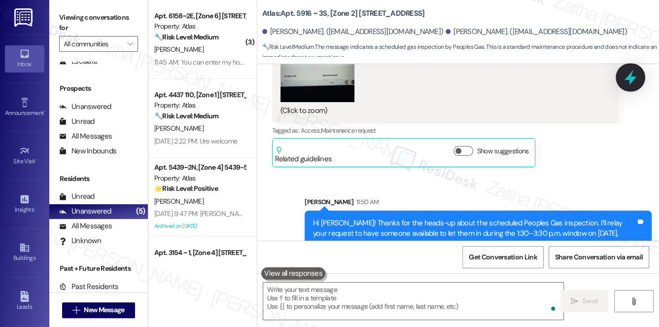
click at [628, 76] on icon at bounding box center [630, 77] width 12 height 15
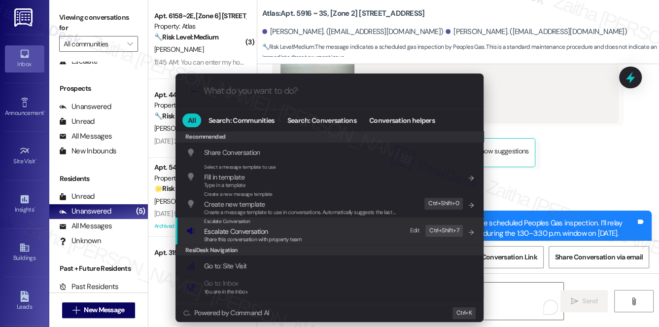
click at [244, 228] on span "Escalate Conversation" at bounding box center [236, 231] width 64 height 9
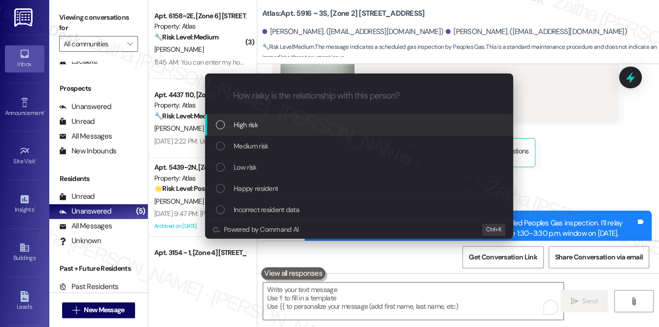
click at [251, 123] on span "High risk" at bounding box center [246, 124] width 24 height 11
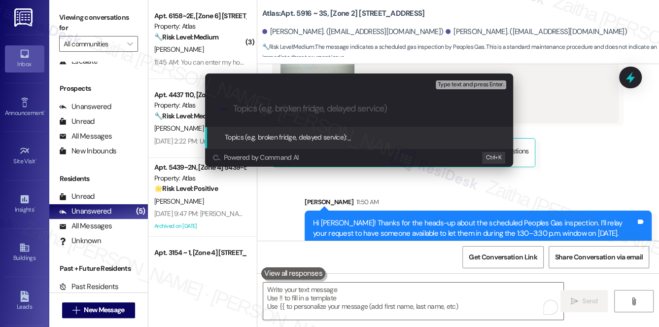
paste input "Access for Scheduled Gas Inspection"
paste input "August 26"
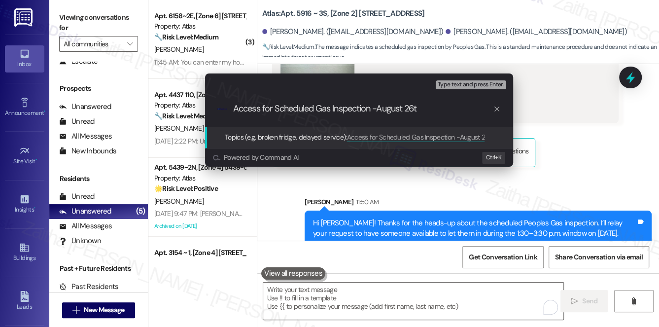
type input "Access for Scheduled Gas Inspection -August 26th"
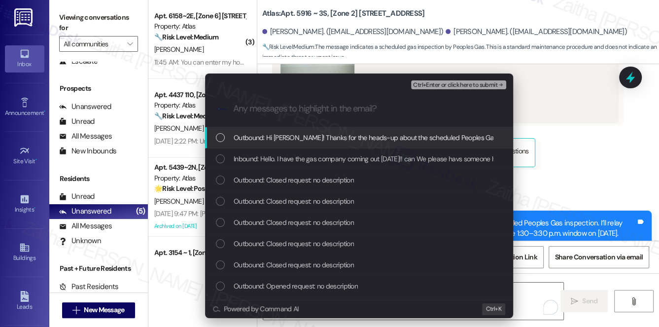
click at [310, 159] on span "Inbound: Hello. I have the gas company coming out tomorrow!! can We please havs…" at bounding box center [409, 158] width 350 height 11
click at [448, 85] on span "Ctrl+Enter or click here to submit" at bounding box center [455, 85] width 84 height 7
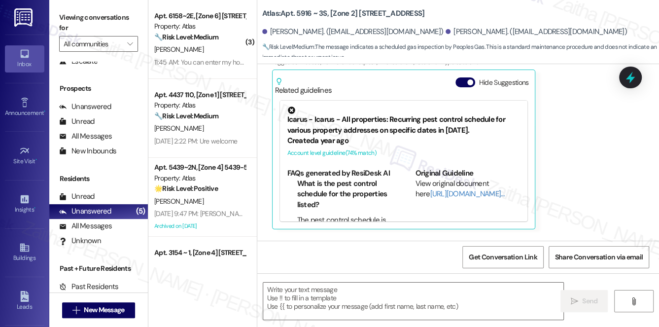
scroll to position [4105, 0]
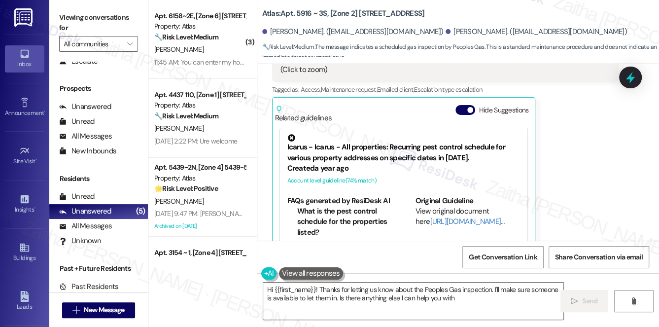
type textarea "Hi {{first_name}}! Thanks for letting us know about the Peoples Gas inspection.…"
click at [465, 105] on button "Hide Suggestions" at bounding box center [465, 110] width 20 height 10
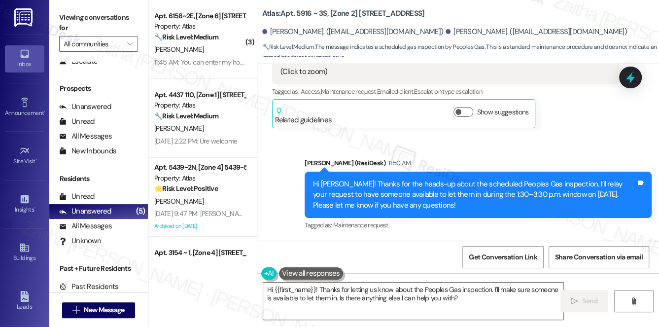
scroll to position [4079, 0]
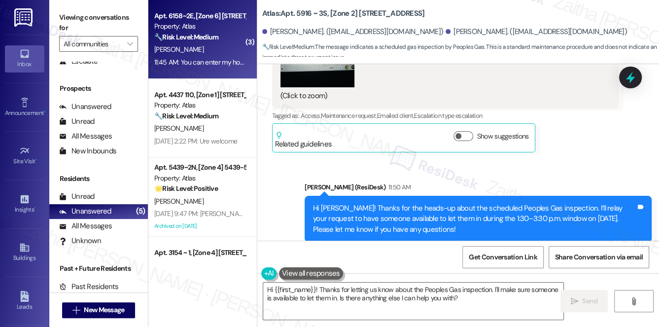
click at [213, 51] on div "[PERSON_NAME]" at bounding box center [199, 49] width 93 height 12
type textarea "Fetching suggested responses. Please feel free to read through the conversation…"
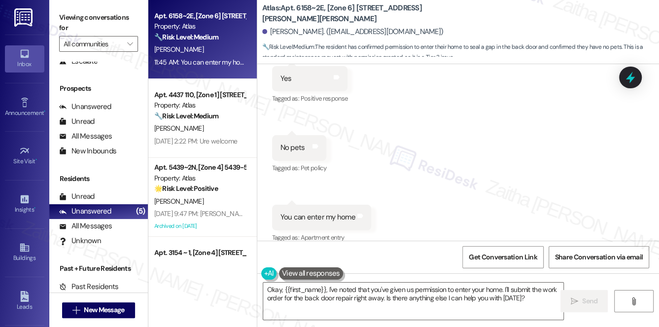
scroll to position [1648, 0]
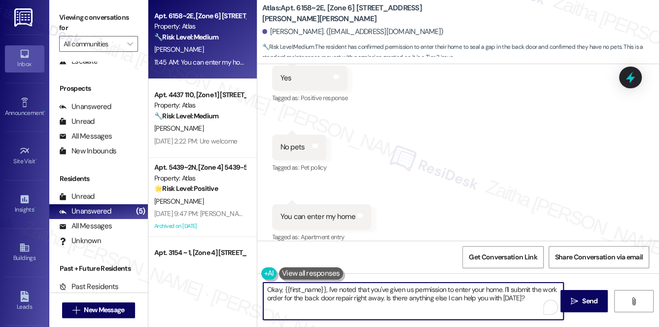
click at [274, 288] on textarea "Okay, {{first_name}}, I've noted that you've given us permission to enter your …" at bounding box center [413, 300] width 301 height 37
click at [332, 289] on textarea "Thanks, {{first_name}}, I've noted that you've given us permission to enter you…" at bounding box center [413, 300] width 301 height 37
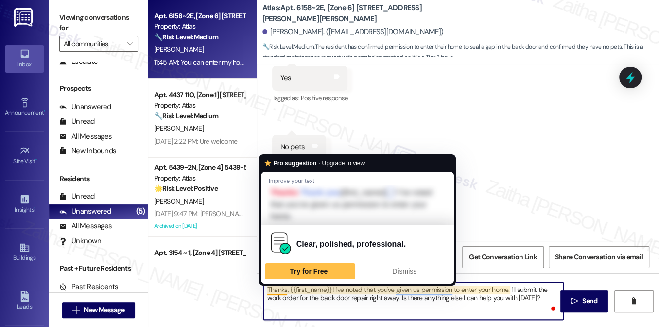
click at [287, 288] on textarea "Thanks, {{first_name}}! I've noted that you've given us permission to enter you…" at bounding box center [413, 300] width 301 height 37
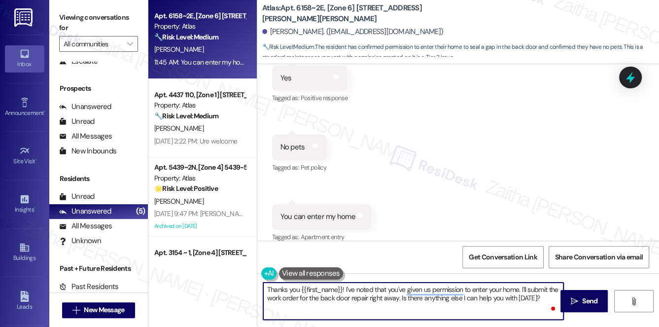
type textarea "Thanks you, {{first_name}}! I've noted that you've given us permission to enter…"
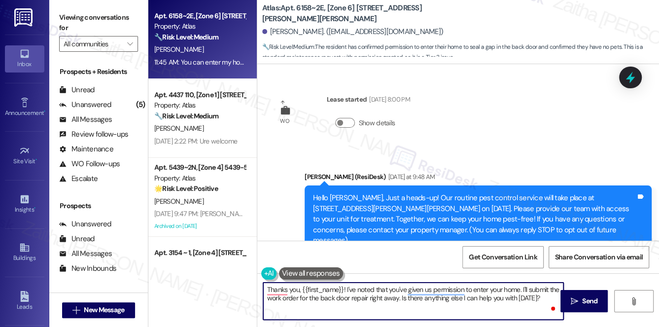
scroll to position [1648, 0]
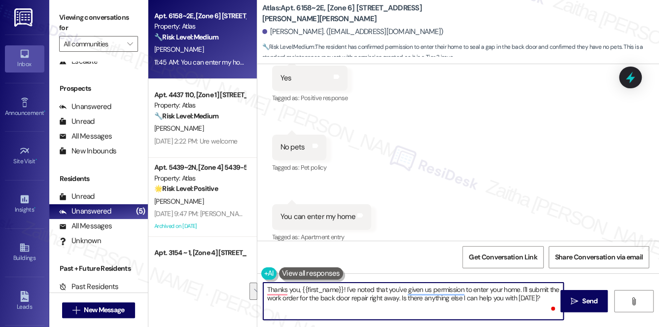
drag, startPoint x: 522, startPoint y: 288, endPoint x: 542, endPoint y: 294, distance: 21.1
click at [550, 296] on textarea "Thanks you, {{first_name}}! I've noted that you've given us permission to enter…" at bounding box center [413, 300] width 301 height 37
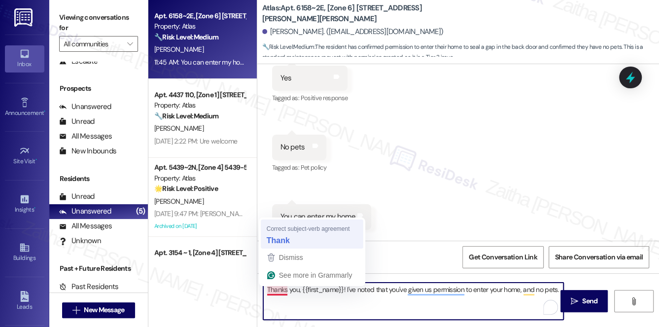
type textarea "Thank you, {{first_name}}! I've noted that you've given us permission to enter …"
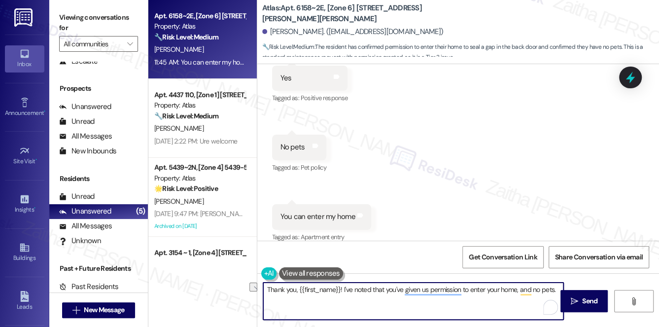
drag, startPoint x: 266, startPoint y: 288, endPoint x: 556, endPoint y: 290, distance: 290.7
click at [562, 291] on div "Thank you, {{first_name}}! I've noted that you've given us permission to enter …" at bounding box center [458, 310] width 402 height 74
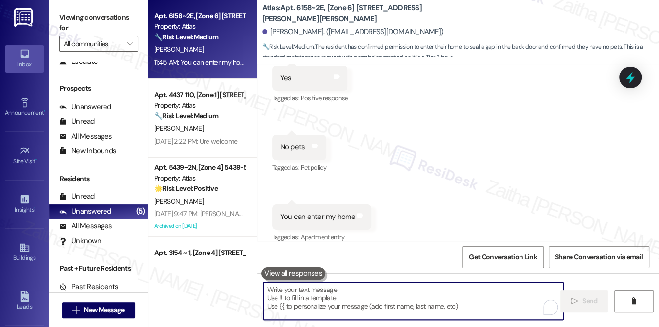
paste textarea "Thank you, {{first_name}}! I’ve noted that you’ve given us permission to enter …"
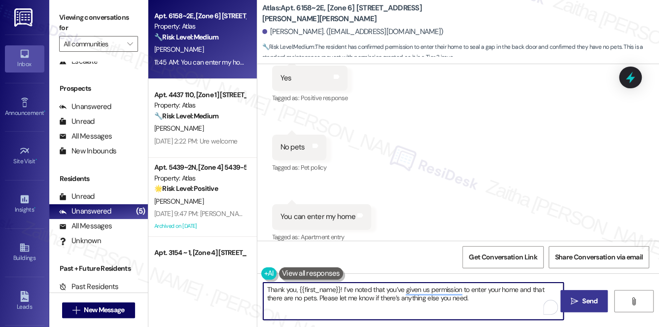
type textarea "Thank you, {{first_name}}! I’ve noted that you’ve given us permission to enter …"
click at [586, 300] on span "Send" at bounding box center [589, 301] width 15 height 10
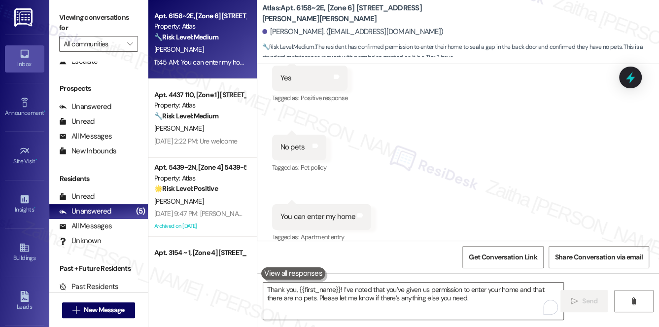
scroll to position [1647, 0]
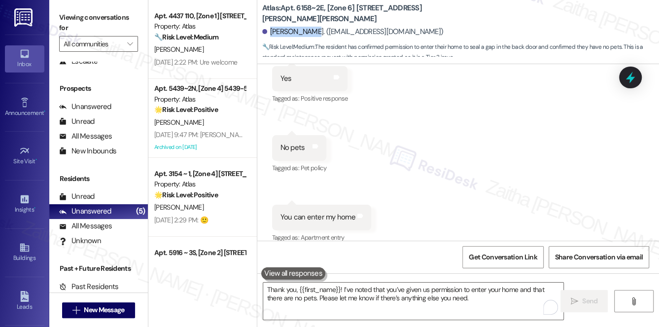
drag, startPoint x: 272, startPoint y: 33, endPoint x: 308, endPoint y: 30, distance: 36.6
click at [308, 30] on div "[PERSON_NAME]. ([EMAIL_ADDRESS][DOMAIN_NAME])" at bounding box center [352, 32] width 181 height 10
copy div "[PERSON_NAME]"
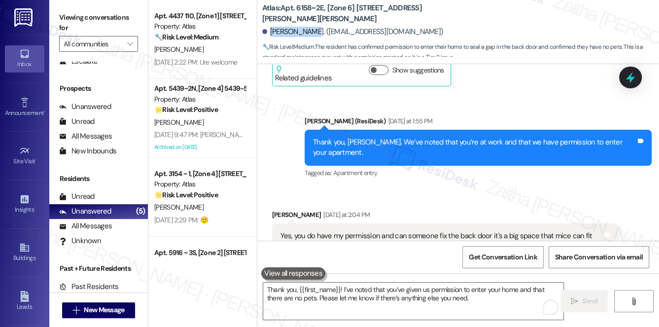
scroll to position [751, 0]
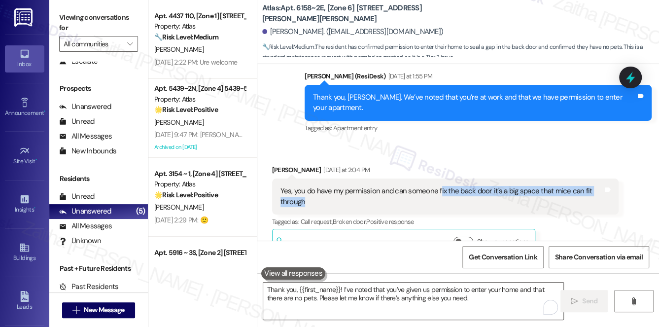
drag, startPoint x: 437, startPoint y: 179, endPoint x: 440, endPoint y: 188, distance: 9.3
click at [440, 188] on div "Yes, you do have my permission and can someone fix the back door it's a big spa…" at bounding box center [441, 196] width 323 height 21
copy div "ix the back door it's a big space that mice can fit through"
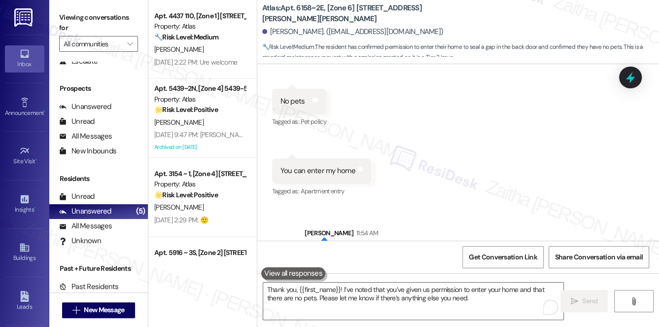
scroll to position [1727, 0]
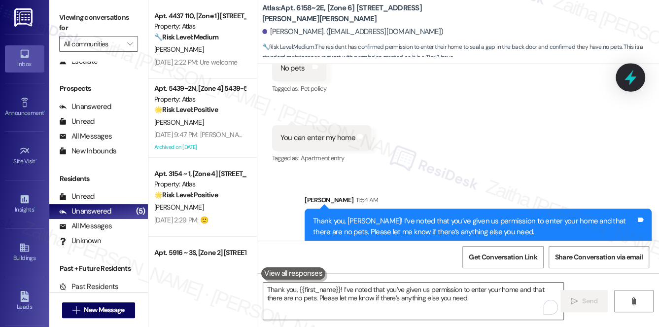
click at [624, 83] on icon at bounding box center [630, 77] width 17 height 17
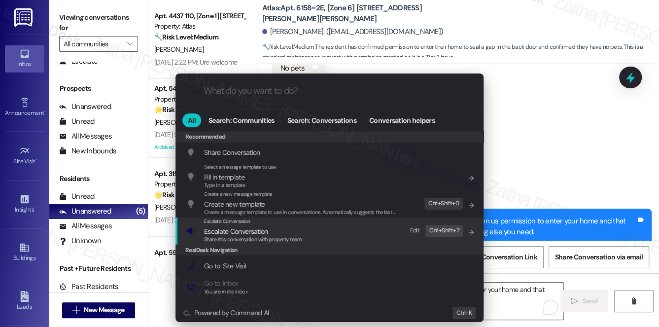
click at [234, 226] on span "Escalate Conversation" at bounding box center [236, 231] width 64 height 11
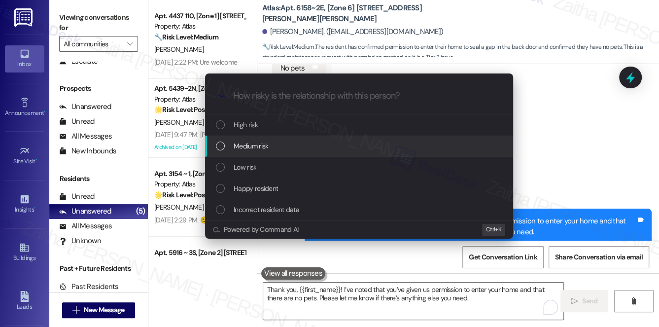
click at [263, 141] on span "Medium risk" at bounding box center [251, 145] width 34 height 11
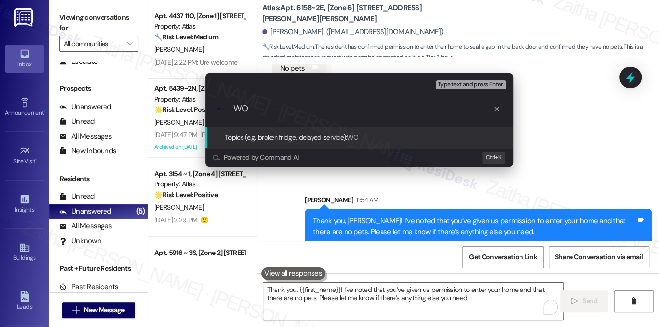
paste input "#167083"
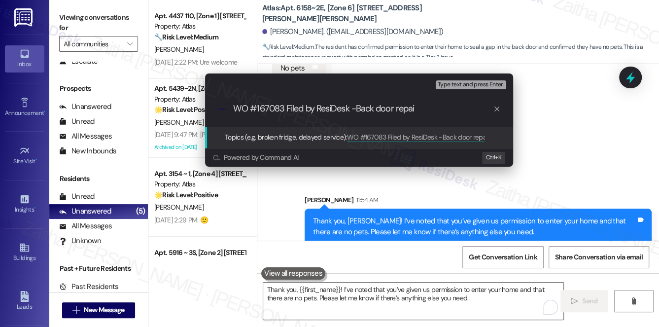
type input "WO #167083 Filed by ResiDesk -Back door repair"
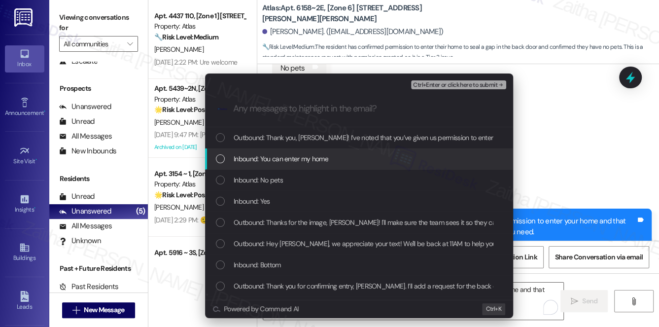
click at [285, 157] on span "Inbound: You can enter my home" at bounding box center [281, 158] width 95 height 11
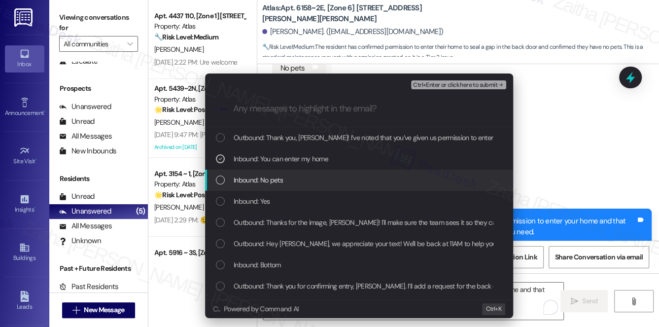
click at [295, 179] on div "Inbound: No pets" at bounding box center [360, 179] width 288 height 11
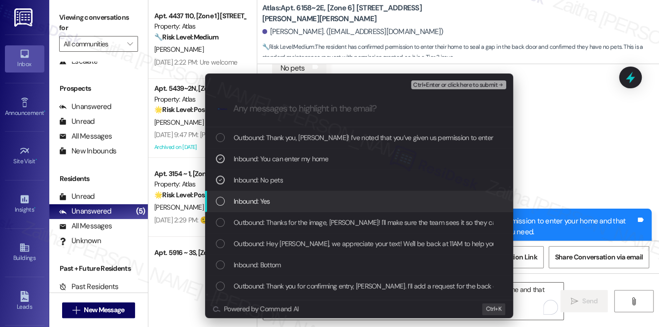
click at [297, 197] on div "Inbound: Yes" at bounding box center [360, 201] width 288 height 11
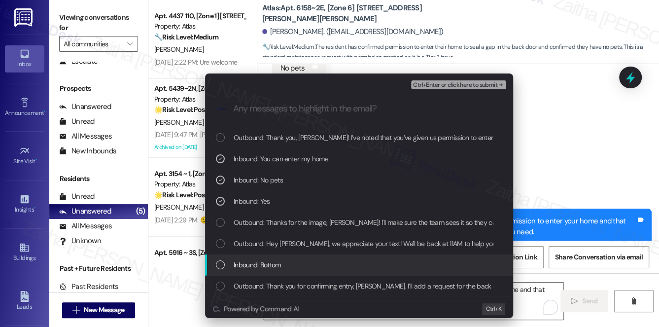
click at [304, 262] on div "Inbound: Bottom" at bounding box center [360, 264] width 288 height 11
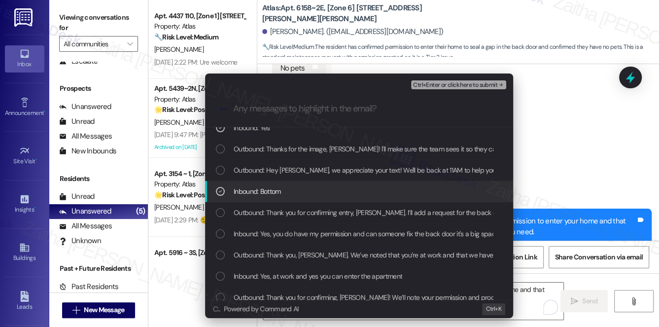
scroll to position [89, 0]
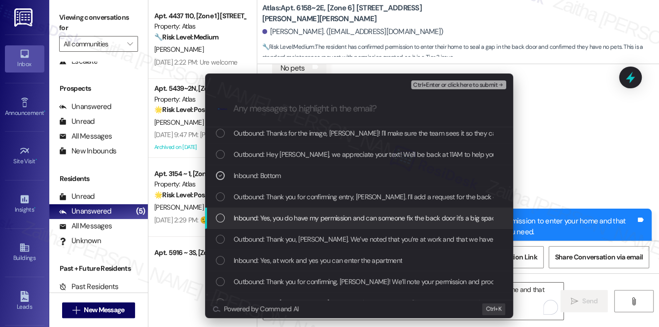
click at [309, 218] on span "Inbound: Yes, you do have my permission and can someone fix the back door it's …" at bounding box center [402, 217] width 337 height 11
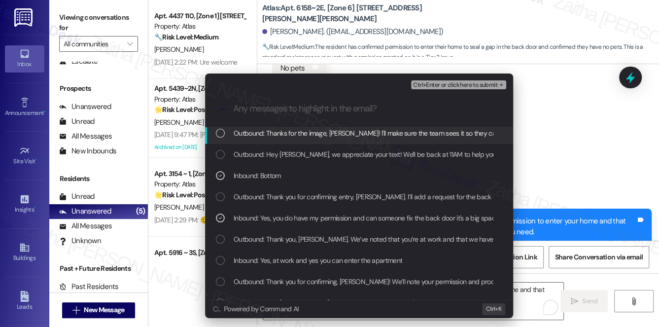
click at [436, 85] on span "Ctrl+Enter or click here to submit" at bounding box center [455, 85] width 84 height 7
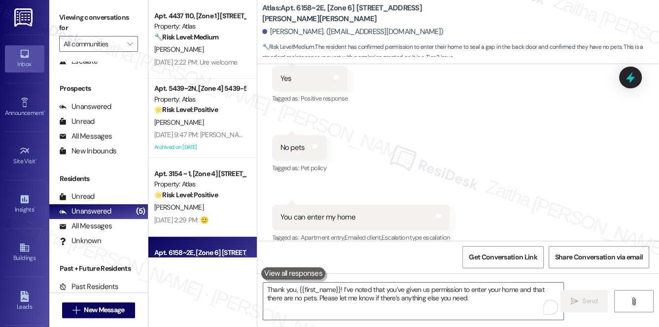
scroll to position [0, 0]
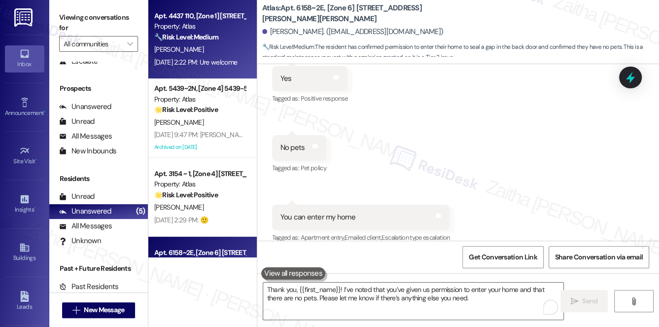
click at [226, 37] on div "🔧 Risk Level: Medium The conversation confirms access for routine pest control.…" at bounding box center [199, 37] width 91 height 10
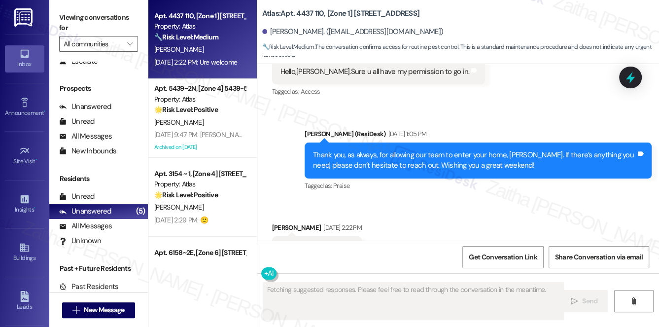
scroll to position [4195, 0]
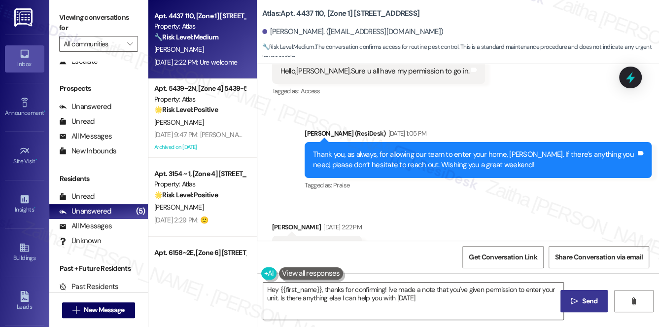
type textarea "Hey {{first_name}}, thanks for confirming! I've made a note that you've given p…"
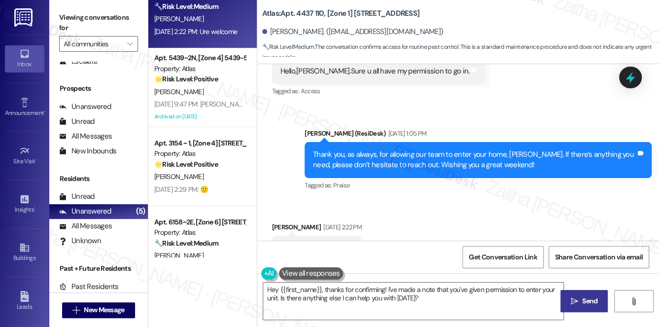
scroll to position [59, 0]
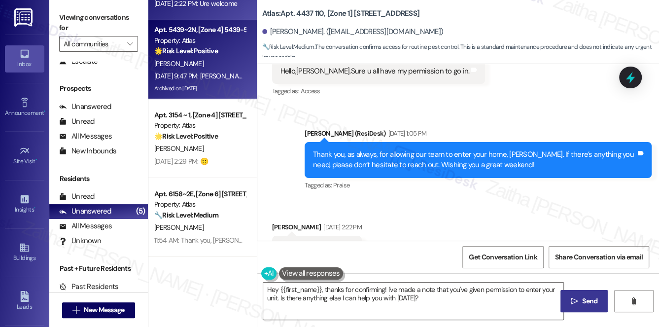
click at [225, 68] on div "[PERSON_NAME]" at bounding box center [199, 64] width 93 height 12
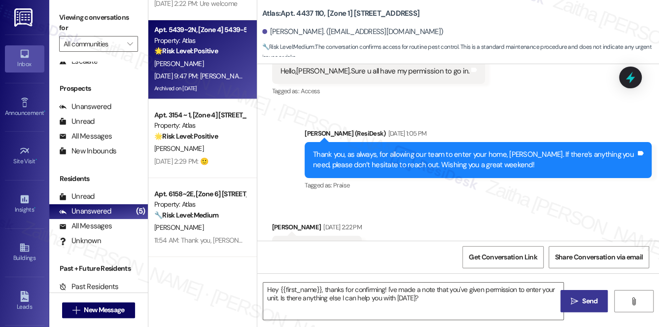
type textarea "Fetching suggested responses. Please feel free to read through the conversation…"
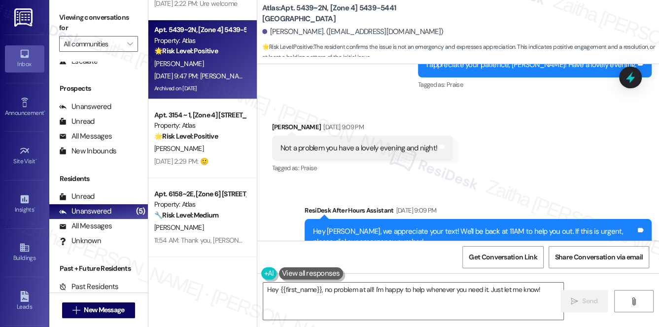
scroll to position [3565, 0]
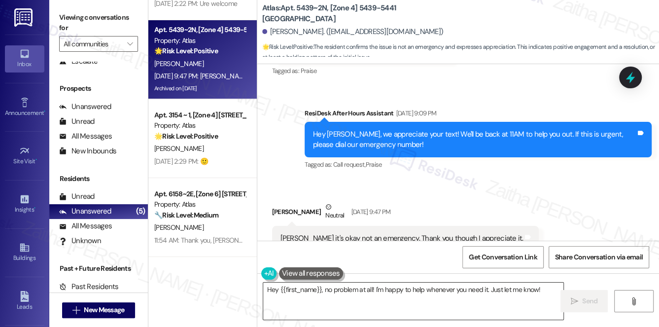
click at [549, 288] on textarea "Hey {{first_name}}, no problem at all! I'm happy to help whenever you need it. …" at bounding box center [413, 300] width 301 height 37
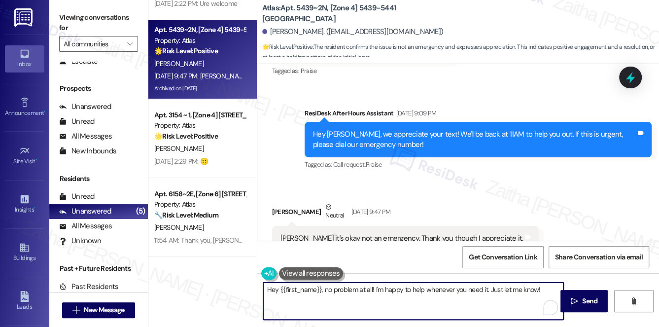
click at [275, 288] on textarea "Hey {{first_name}}, no problem at all! I'm happy to help whenever you need it. …" at bounding box center [413, 300] width 301 height 37
type textarea "Hi {{first_name}}, no problem at all! I'm happy to help whenever you need it. J…"
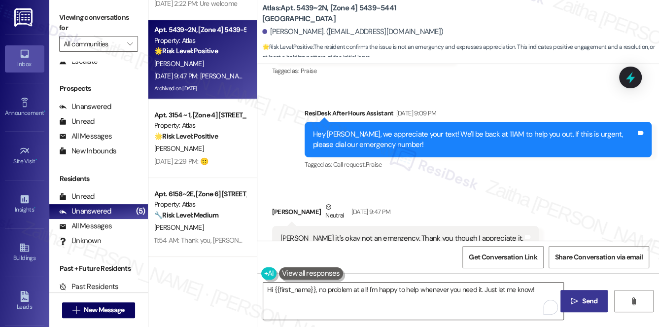
click at [590, 298] on span "Send" at bounding box center [589, 301] width 15 height 10
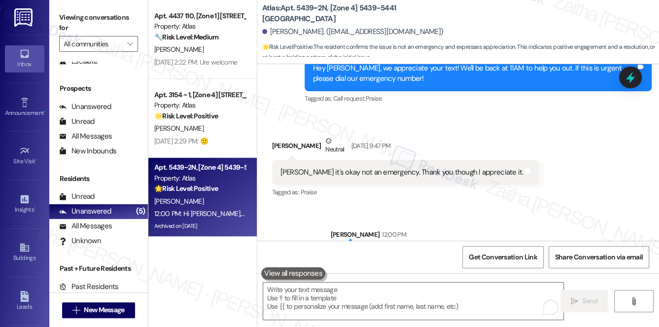
scroll to position [3634, 0]
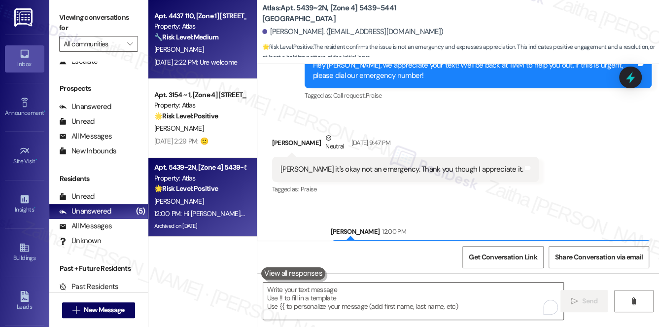
click at [212, 52] on div "[PERSON_NAME]" at bounding box center [199, 49] width 93 height 12
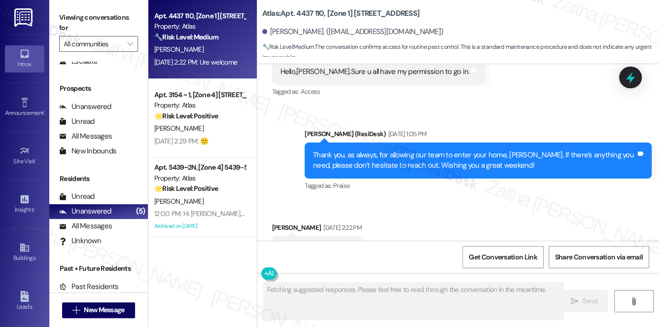
scroll to position [4195, 0]
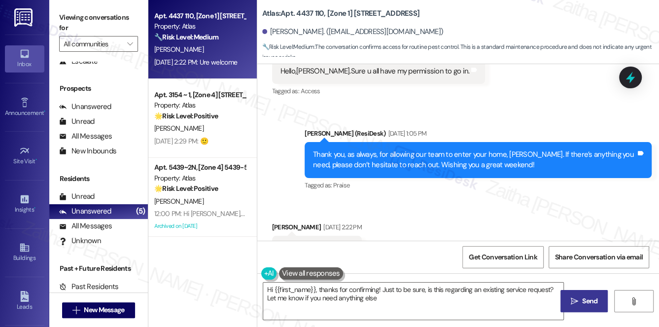
type textarea "Hi {{first_name}}, thanks for confirming! Just to be sure, is this regarding an…"
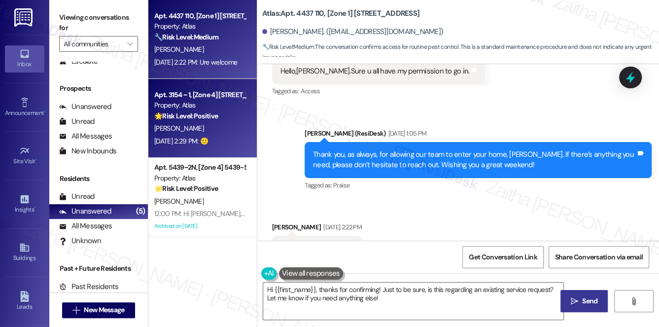
click at [233, 128] on div "[PERSON_NAME]" at bounding box center [199, 128] width 93 height 12
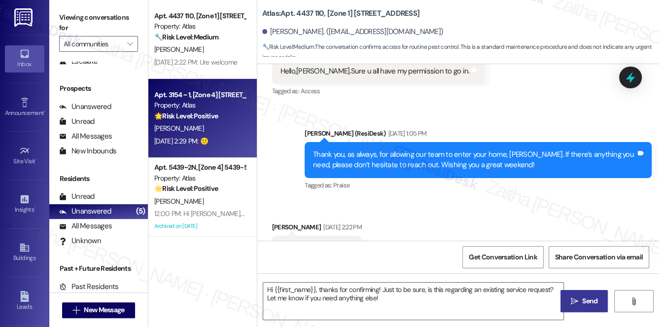
type textarea "Fetching suggested responses. Please feel free to read through the conversation…"
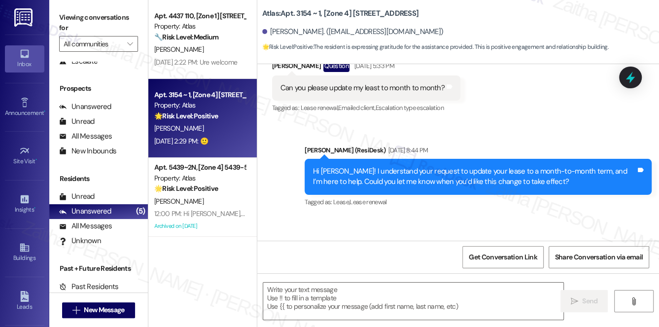
type textarea "Fetching suggested responses. Please feel free to read through the conversation…"
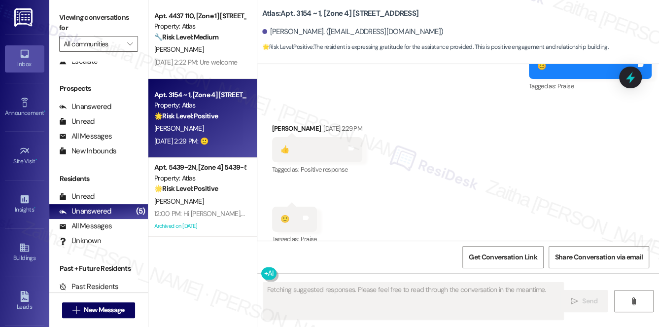
scroll to position [1527, 0]
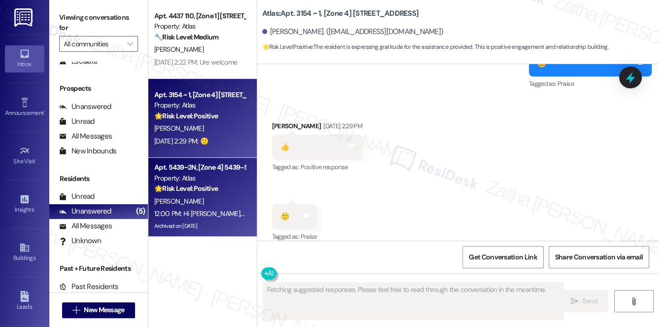
click at [232, 194] on div "Apt. 5439~2N, [Zone 4] 5439-5441 S Elsdon Property: Atlas 🌟 Risk Level: Positiv…" at bounding box center [199, 178] width 93 height 34
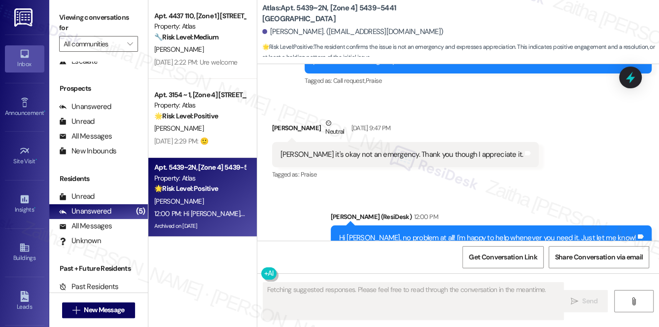
scroll to position [139, 0]
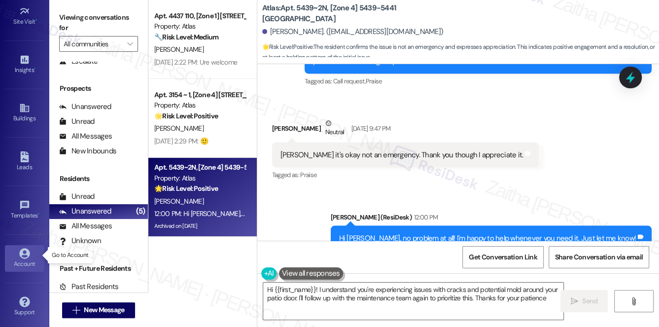
type textarea "Hi {{first_name}}! I understand you're experiencing issues with cracks and pote…"
click at [26, 259] on div "Account" at bounding box center [24, 264] width 49 height 10
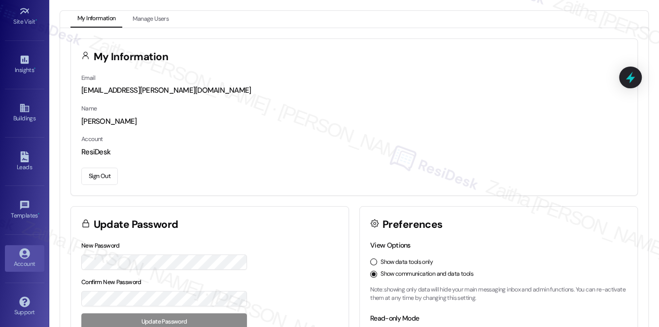
click at [100, 175] on button "Sign Out" at bounding box center [99, 176] width 36 height 17
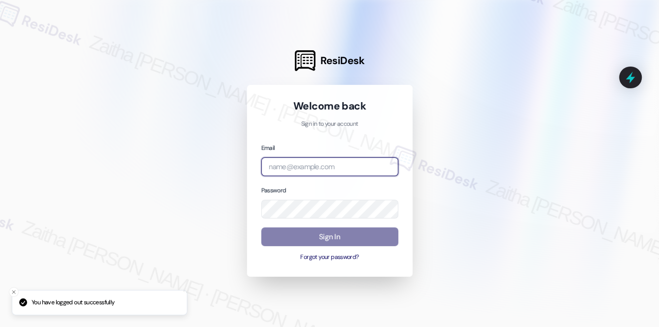
click at [302, 166] on input "email" at bounding box center [329, 166] width 137 height 19
type input "[EMAIL_ADDRESS][PERSON_NAME][DOMAIN_NAME]"
